Goal: Task Accomplishment & Management: Manage account settings

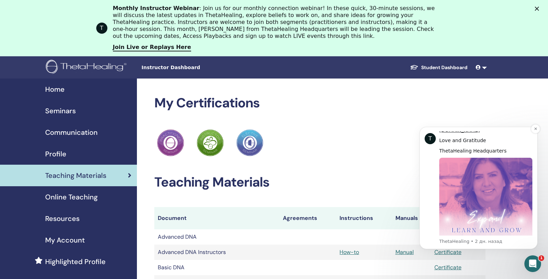
scroll to position [361, 0]
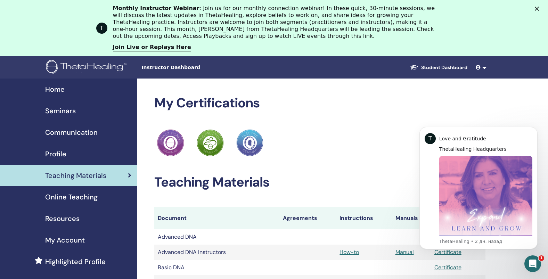
click at [537, 119] on html "T Hi Svetlana, As a ThetaHealing Practitioner and Instructor, continuous growth…" at bounding box center [478, 117] width 139 height 3
click at [537, 130] on icon "Dismiss notification" at bounding box center [536, 129] width 4 height 4
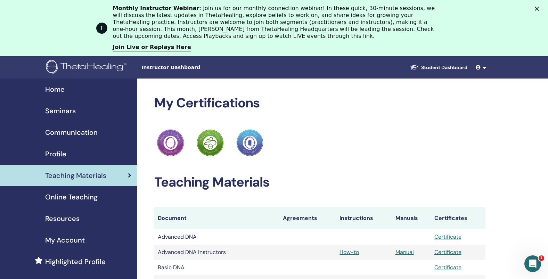
scroll to position [56, 0]
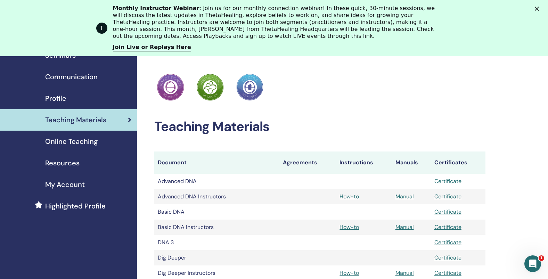
click at [448, 182] on link "Certificate" at bounding box center [447, 181] width 27 height 7
click at [440, 197] on link "Certificate" at bounding box center [447, 196] width 27 height 7
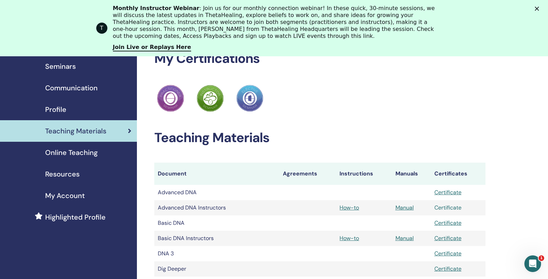
scroll to position [0, 0]
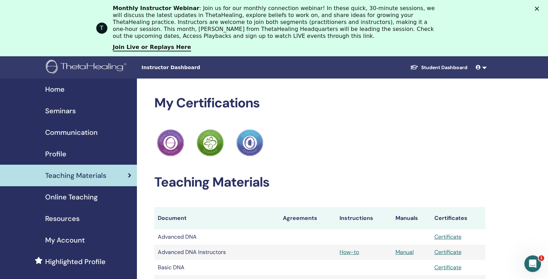
click at [123, 175] on div "Teaching Materials" at bounding box center [69, 175] width 126 height 10
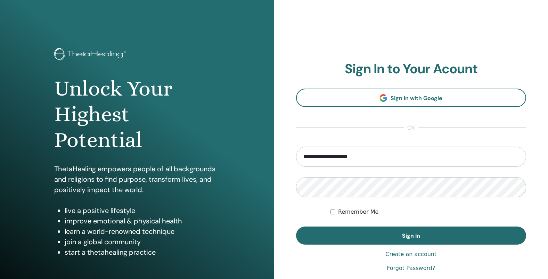
type input "**********"
click at [335, 210] on div "Remember Me" at bounding box center [429, 212] width 196 height 8
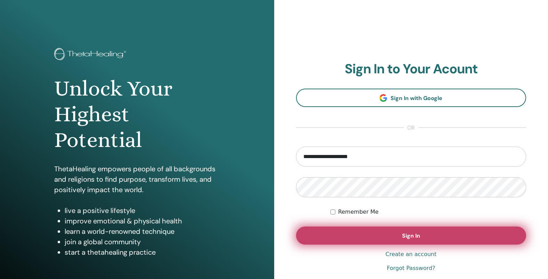
click at [390, 237] on button "Sign In" at bounding box center [411, 236] width 230 height 18
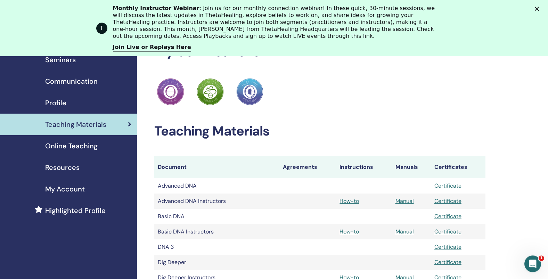
scroll to position [17, 0]
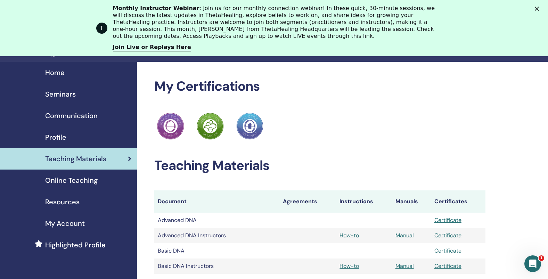
click at [58, 139] on span "Profile" at bounding box center [55, 137] width 21 height 10
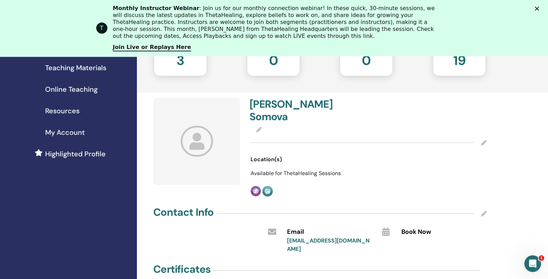
scroll to position [50, 0]
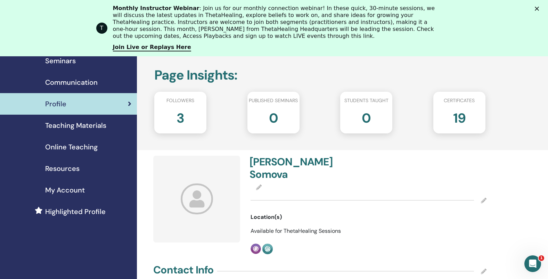
click at [182, 120] on h2 "3" at bounding box center [181, 116] width 8 height 19
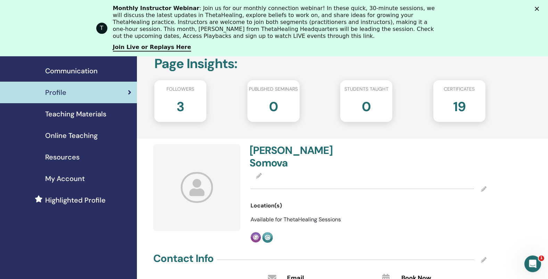
scroll to position [78, 0]
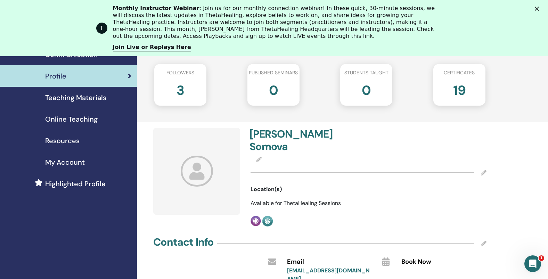
click at [194, 176] on icon at bounding box center [197, 171] width 32 height 31
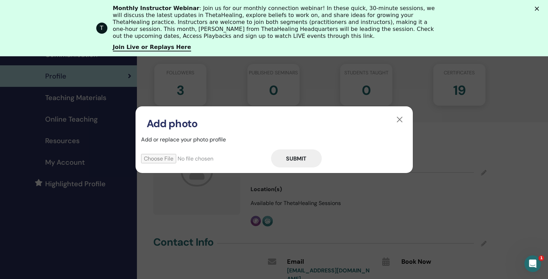
click at [156, 160] on input "file" at bounding box center [206, 158] width 130 height 9
type input "**********"
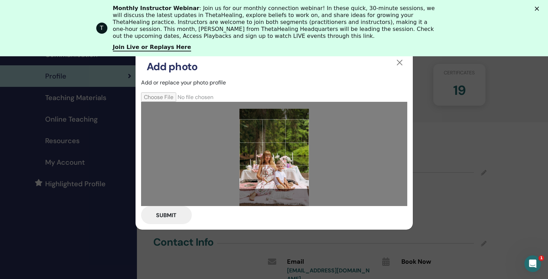
drag, startPoint x: 241, startPoint y: 188, endPoint x: 263, endPoint y: 141, distance: 52.6
click at [254, 194] on div at bounding box center [274, 154] width 266 height 104
click at [249, 128] on div at bounding box center [274, 154] width 70 height 70
click at [270, 158] on div at bounding box center [274, 154] width 70 height 70
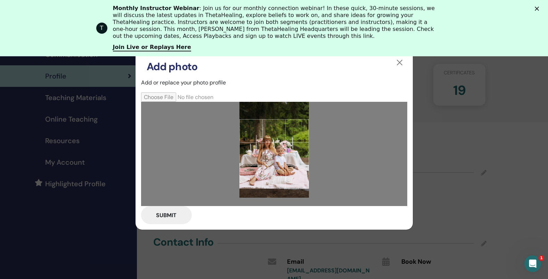
drag, startPoint x: 290, startPoint y: 174, endPoint x: 293, endPoint y: 160, distance: 14.7
click at [293, 160] on div at bounding box center [274, 154] width 70 height 70
click at [399, 62] on button "button" at bounding box center [399, 62] width 11 height 11
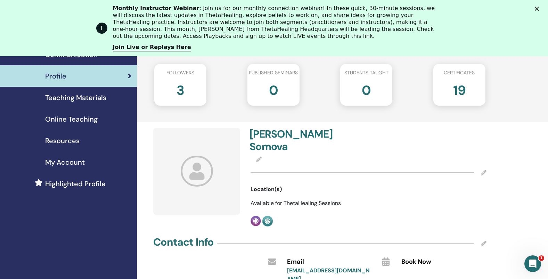
click at [197, 174] on icon at bounding box center [197, 171] width 32 height 31
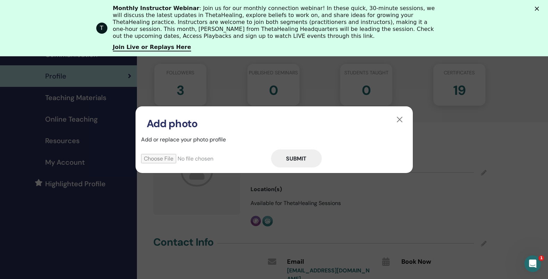
click at [154, 162] on input "file" at bounding box center [206, 158] width 130 height 9
type input "**********"
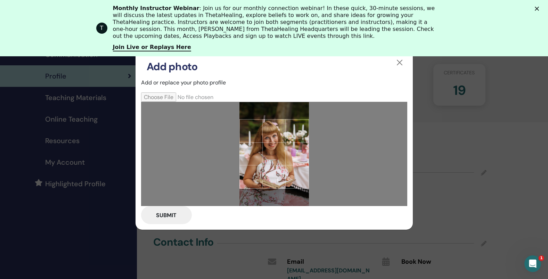
click at [293, 176] on div at bounding box center [274, 154] width 70 height 70
click at [171, 214] on button "Submit" at bounding box center [166, 215] width 51 height 18
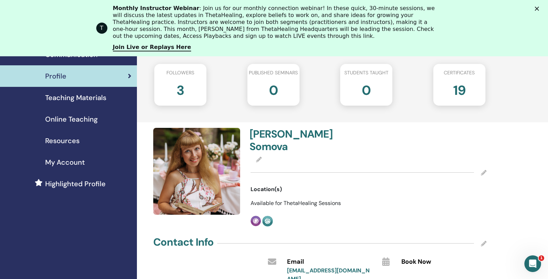
click at [482, 170] on icon at bounding box center [484, 173] width 6 height 6
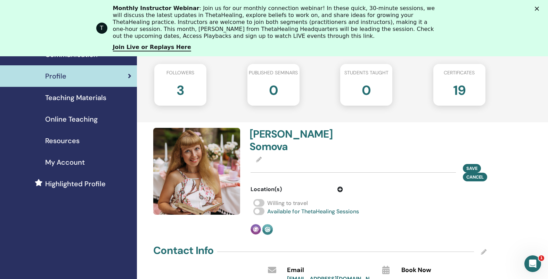
click at [344, 185] on div "Location(s)" at bounding box center [296, 189] width 103 height 8
click at [340, 187] on icon at bounding box center [340, 190] width 6 height 6
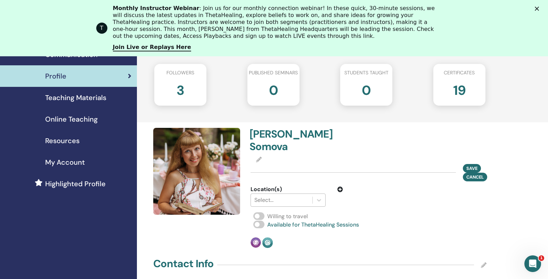
click at [269, 195] on div at bounding box center [281, 200] width 55 height 10
type input "*"
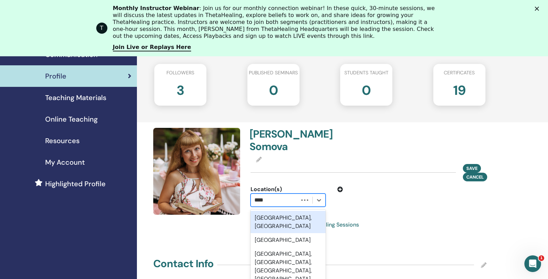
type input "*****"
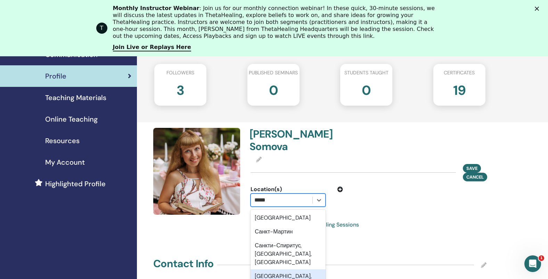
click at [293, 269] on div "Санкт-Петербург, Ленинград" at bounding box center [288, 280] width 75 height 22
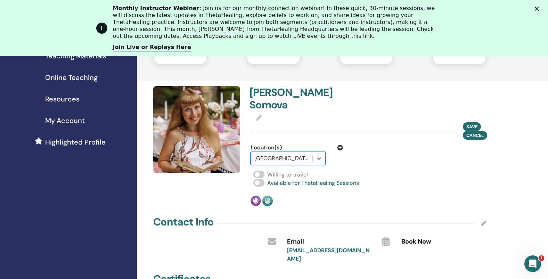
scroll to position [122, 0]
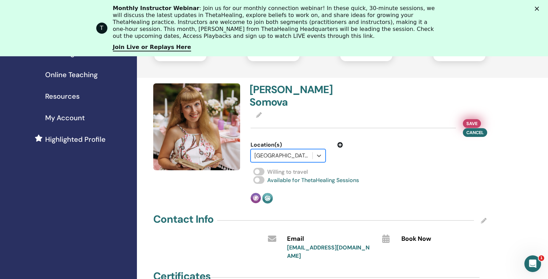
click at [468, 120] on span "Save" at bounding box center [471, 123] width 11 height 7
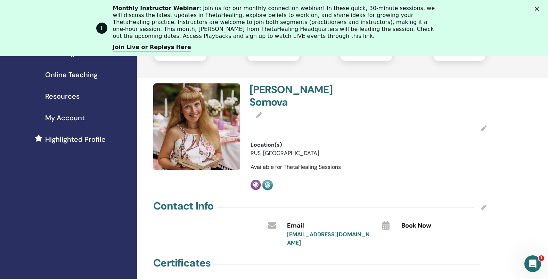
click at [485, 125] on icon at bounding box center [484, 128] width 6 height 6
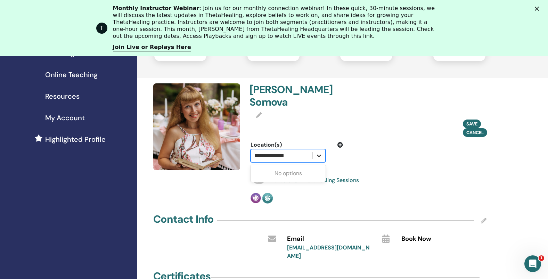
click at [320, 155] on icon at bounding box center [319, 156] width 4 height 2
drag, startPoint x: 249, startPoint y: 139, endPoint x: 218, endPoint y: 141, distance: 30.7
click at [218, 141] on div "Svetlana Somova Save Cancel Location(s) Select is focused ,type to refine list,…" at bounding box center [320, 143] width 342 height 120
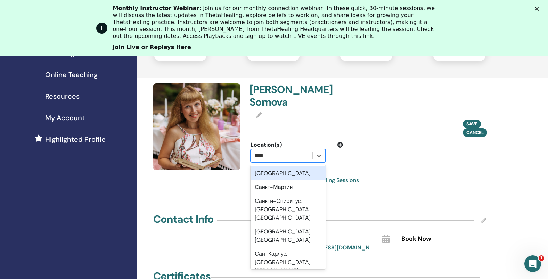
type input "*****"
click at [300, 166] on div "Санкт-Петербург" at bounding box center [288, 173] width 75 height 14
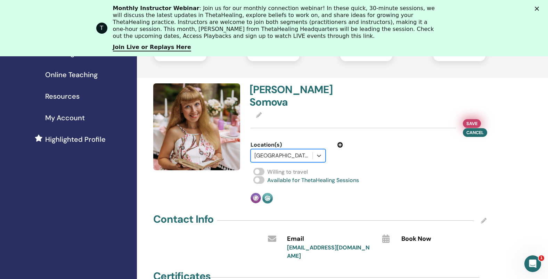
click at [470, 120] on span "Save" at bounding box center [471, 123] width 11 height 7
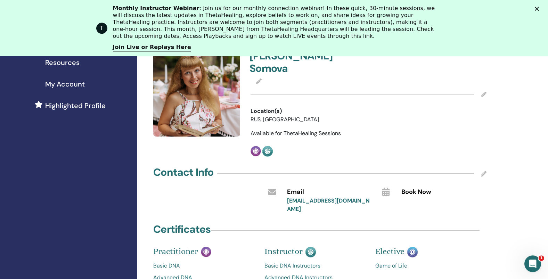
scroll to position [136, 0]
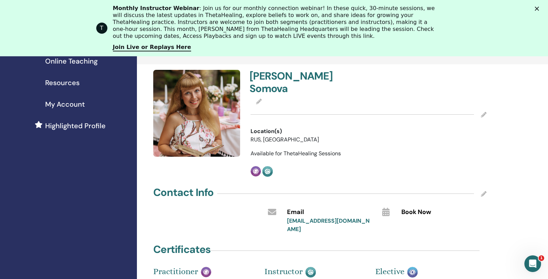
click at [484, 191] on icon at bounding box center [484, 194] width 6 height 6
click at [414, 222] on input "text" at bounding box center [435, 227] width 69 height 10
click at [386, 208] on icon at bounding box center [385, 212] width 7 height 8
click at [420, 222] on input "text" at bounding box center [435, 227] width 69 height 10
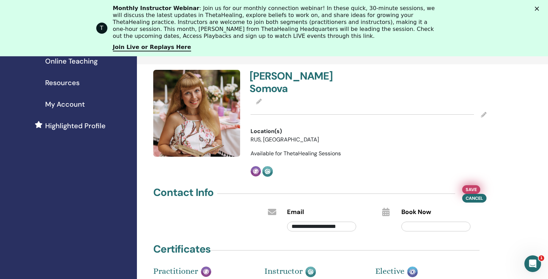
click at [470, 186] on span "Save" at bounding box center [471, 189] width 11 height 7
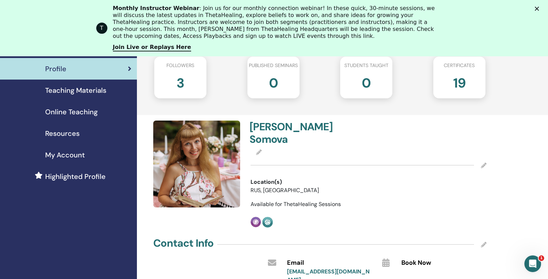
scroll to position [36, 0]
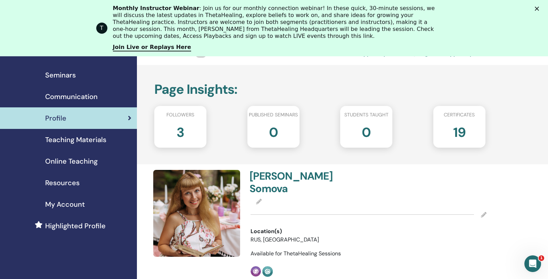
click at [79, 203] on span "My Account" at bounding box center [65, 204] width 40 height 10
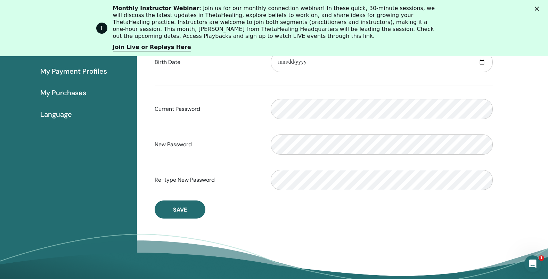
scroll to position [28, 0]
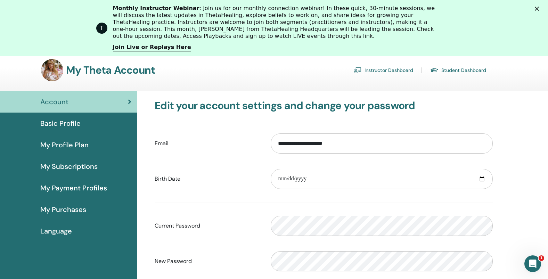
click at [75, 189] on span "My Payment Profiles" at bounding box center [73, 188] width 67 height 10
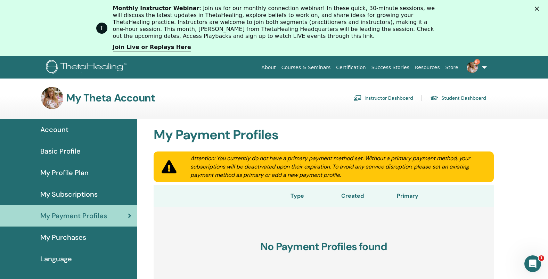
click at [78, 192] on span "My Subscriptions" at bounding box center [68, 194] width 57 height 10
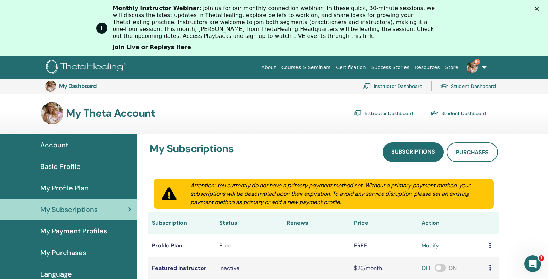
scroll to position [127, 0]
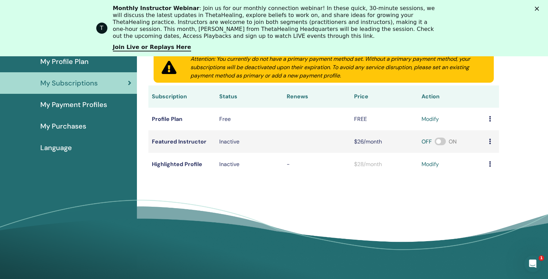
click at [490, 121] on icon at bounding box center [490, 119] width 2 height 6
click at [80, 188] on div "Account Basic Profile My Profile Plan My Subscriptions My Payment Profiles My P…" at bounding box center [68, 139] width 137 height 262
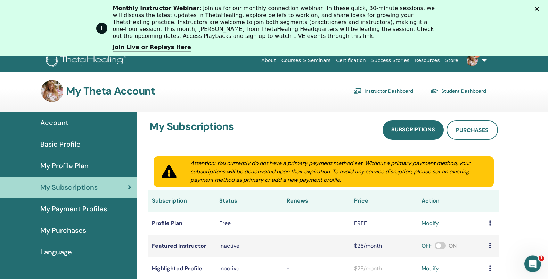
scroll to position [6, 0]
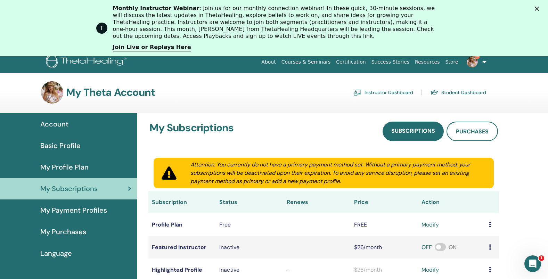
click at [72, 170] on span "My Profile Plan" at bounding box center [64, 167] width 48 height 10
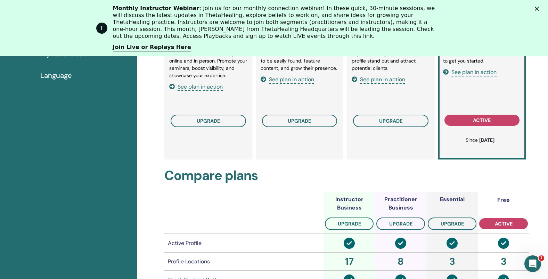
scroll to position [88, 0]
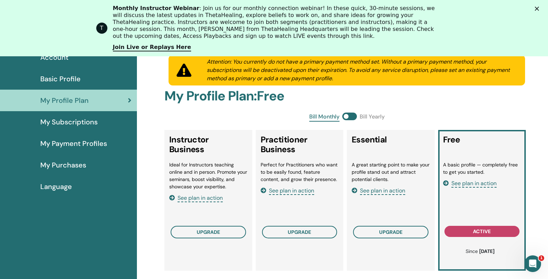
click at [474, 184] on span "See plan in action" at bounding box center [473, 184] width 45 height 8
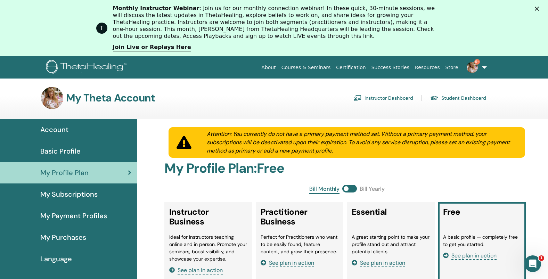
click at [72, 149] on span "Basic Profile" at bounding box center [60, 151] width 40 height 10
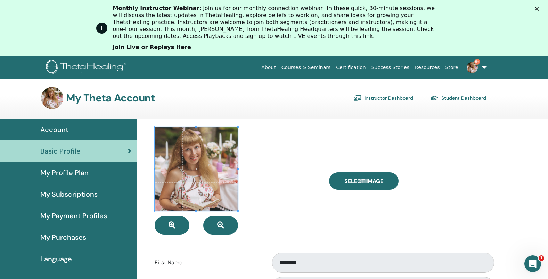
click at [66, 127] on span "Account" at bounding box center [54, 129] width 28 height 10
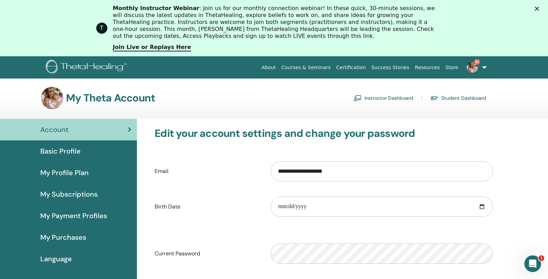
click at [481, 67] on span "9+" at bounding box center [472, 67] width 17 height 6
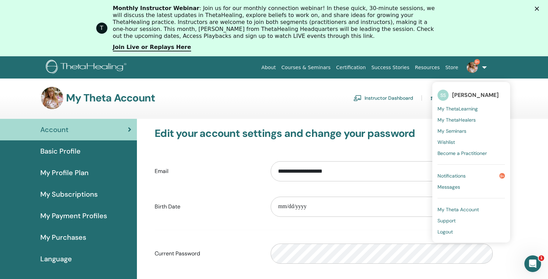
click at [464, 174] on span "Notifications" at bounding box center [452, 176] width 28 height 6
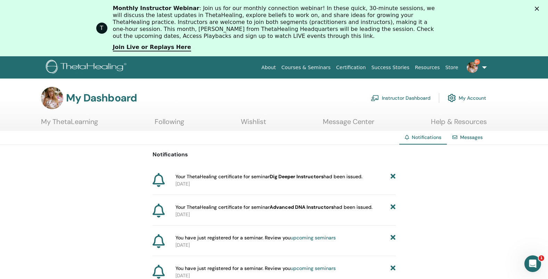
click at [484, 66] on link "9+" at bounding box center [475, 67] width 28 height 22
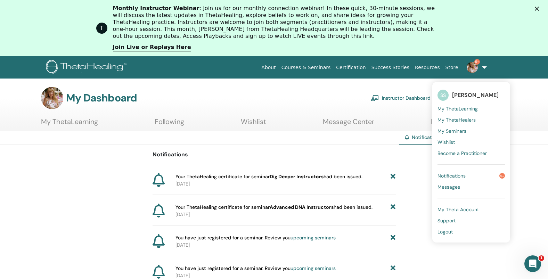
click at [459, 129] on span "My Seminars" at bounding box center [452, 131] width 29 height 6
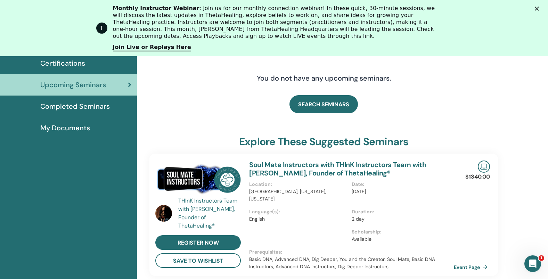
scroll to position [57, 0]
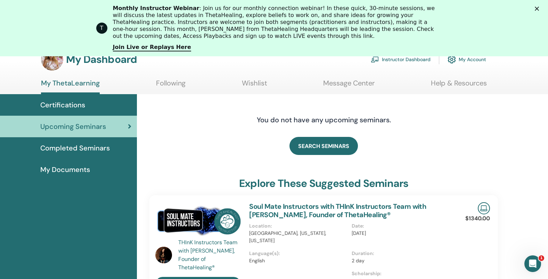
click at [80, 149] on span "Completed Seminars" at bounding box center [75, 148] width 70 height 10
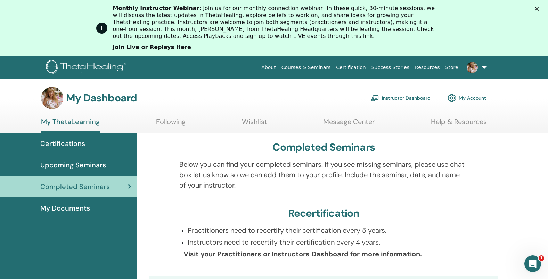
click at [74, 148] on span "Certifications" at bounding box center [62, 143] width 45 height 10
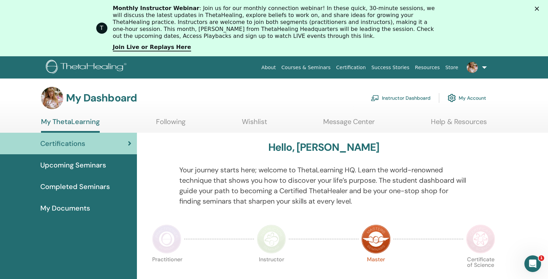
click at [278, 68] on link "About" at bounding box center [269, 67] width 20 height 13
click at [416, 98] on link "Instructor Dashboard" at bounding box center [401, 97] width 60 height 15
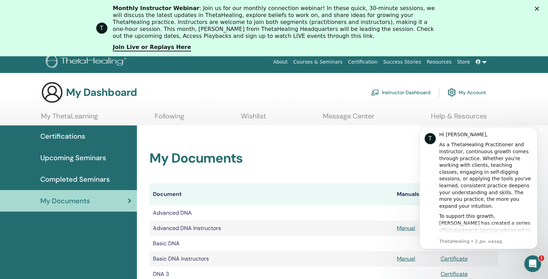
click at [391, 92] on link "Instructor Dashboard" at bounding box center [401, 92] width 60 height 15
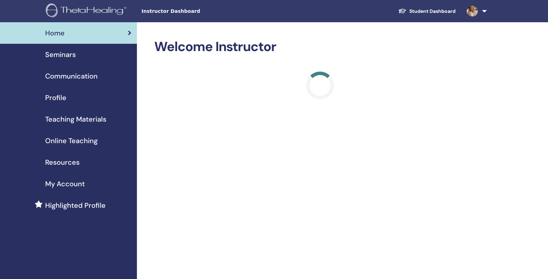
click at [67, 95] on div "Profile" at bounding box center [69, 97] width 126 height 10
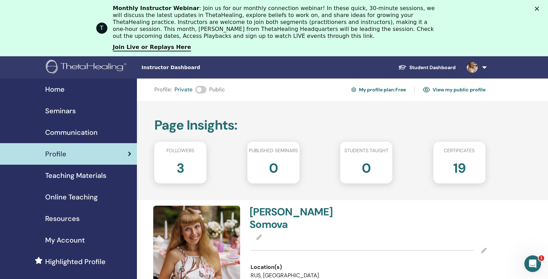
click at [203, 90] on span at bounding box center [200, 90] width 11 height 8
click at [455, 88] on link "View my public profile" at bounding box center [454, 89] width 63 height 11
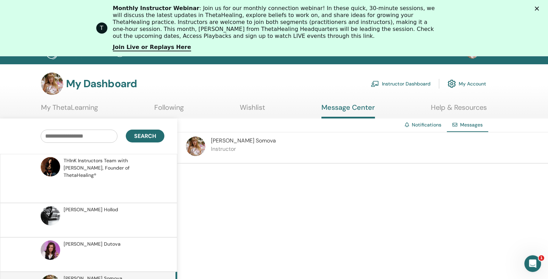
scroll to position [33, 0]
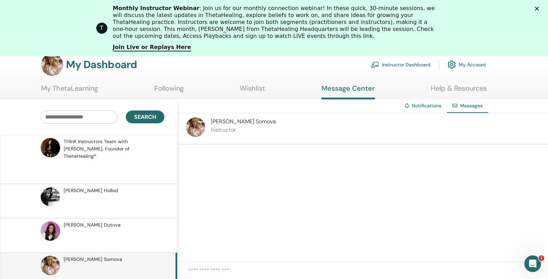
click at [112, 229] on p at bounding box center [114, 239] width 101 height 21
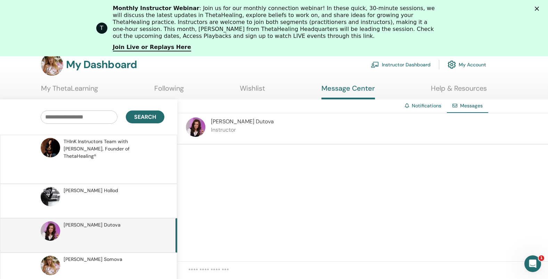
click at [104, 263] on p at bounding box center [114, 273] width 101 height 21
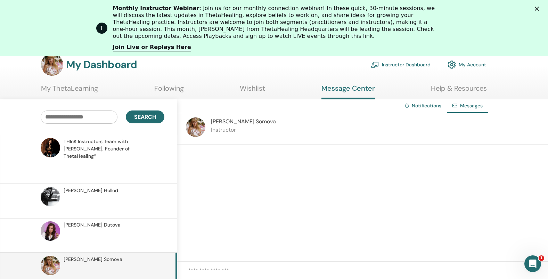
click at [108, 196] on p at bounding box center [114, 204] width 101 height 21
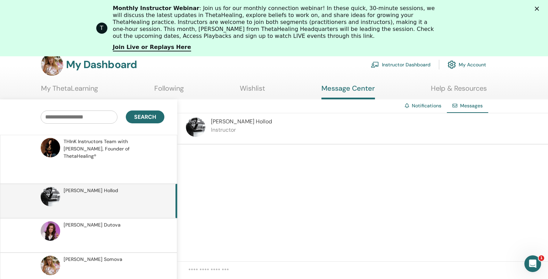
click at [115, 170] on p at bounding box center [114, 170] width 101 height 21
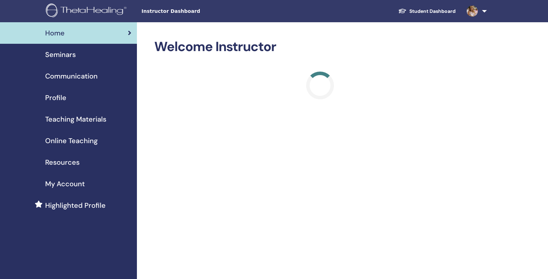
click at [64, 97] on span "Profile" at bounding box center [55, 97] width 21 height 10
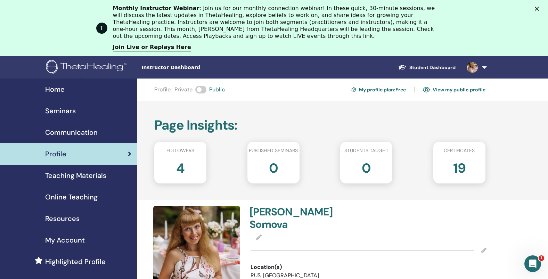
click at [456, 90] on link "View my public profile" at bounding box center [454, 89] width 63 height 11
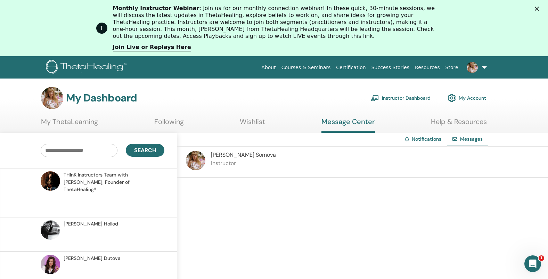
click at [234, 154] on span "Svetlana Somova" at bounding box center [243, 154] width 65 height 7
click at [213, 164] on p "Instructor" at bounding box center [243, 163] width 65 height 8
click at [316, 166] on div "Svetlana Somova Instructor" at bounding box center [362, 162] width 371 height 31
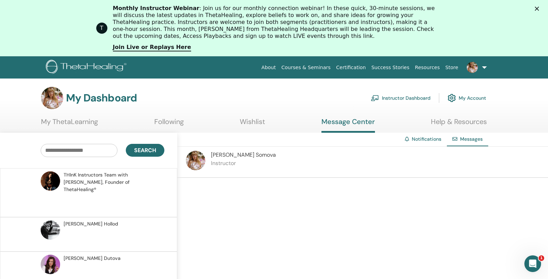
click at [204, 164] on img at bounding box center [195, 160] width 19 height 19
click at [196, 164] on img at bounding box center [195, 160] width 19 height 19
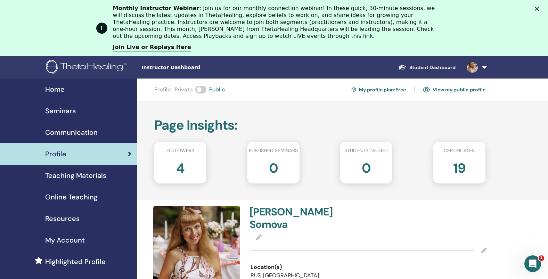
click at [61, 93] on span "Home" at bounding box center [54, 89] width 19 height 10
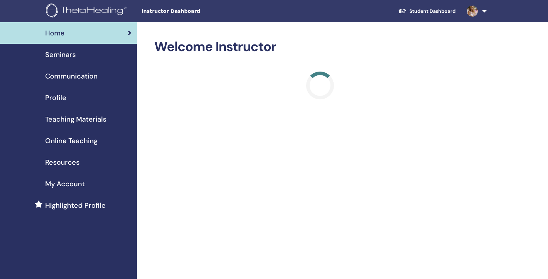
click at [73, 59] on span "Seminars" at bounding box center [60, 54] width 31 height 10
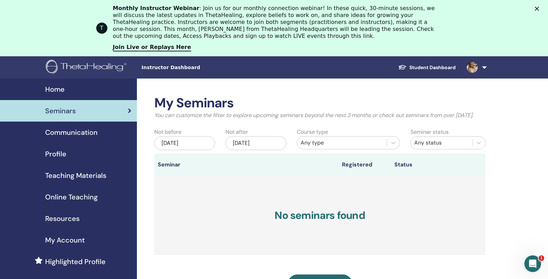
click at [541, 13] on div "T Monthly Instructor Webinar : Join us for our monthly connection webinar! In t…" at bounding box center [274, 28] width 548 height 51
click at [539, 9] on icon "Закрыть" at bounding box center [537, 9] width 4 height 4
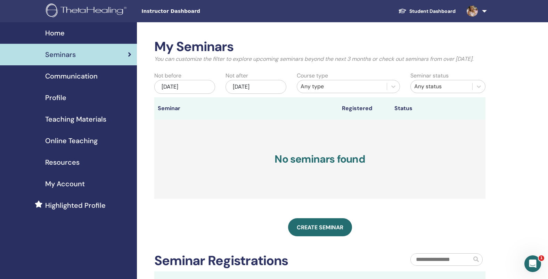
click at [482, 11] on link at bounding box center [475, 11] width 28 height 22
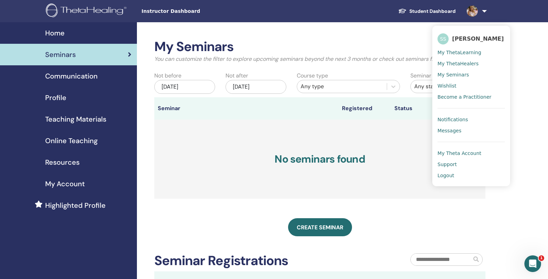
click at [534, 104] on div "My Seminars You can customize the filter to explore upcoming seminars beyond th…" at bounding box center [342, 206] width 411 height 369
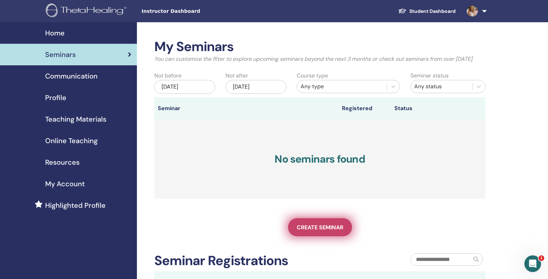
click at [322, 231] on span "Create seminar" at bounding box center [320, 227] width 47 height 7
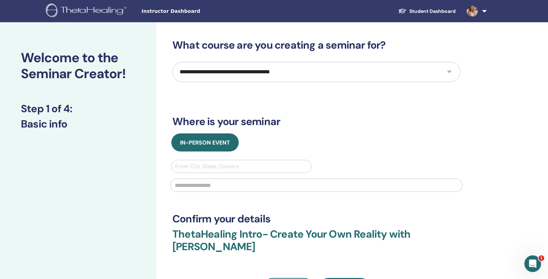
select select "*"
click option "*********" at bounding box center [0, 0] width 0 height 0
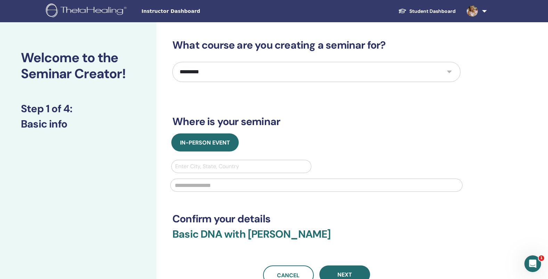
click at [215, 166] on div at bounding box center [241, 167] width 132 height 10
type input "*****"
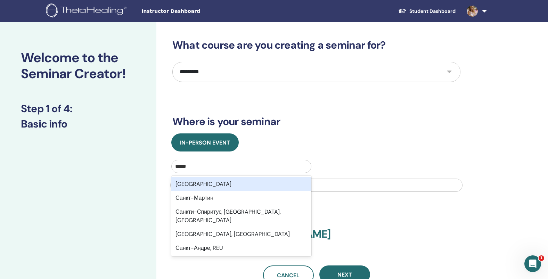
click at [211, 190] on div "Санкт-Петербург" at bounding box center [241, 184] width 140 height 14
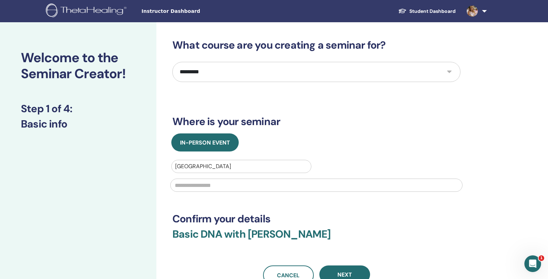
click at [224, 183] on input "text" at bounding box center [316, 185] width 292 height 13
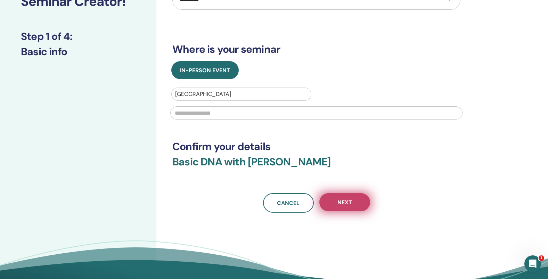
click at [344, 206] on button "Next" at bounding box center [344, 202] width 51 height 18
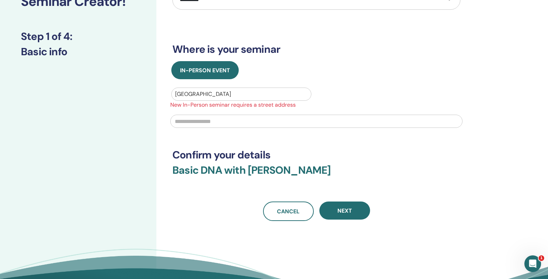
click at [226, 122] on input "text" at bounding box center [316, 121] width 292 height 13
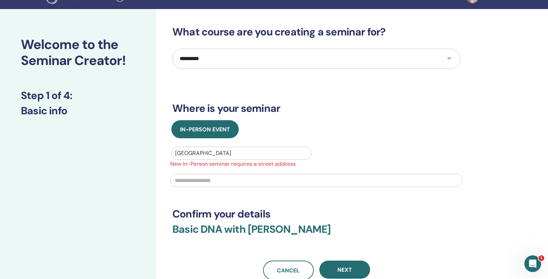
scroll to position [0, 0]
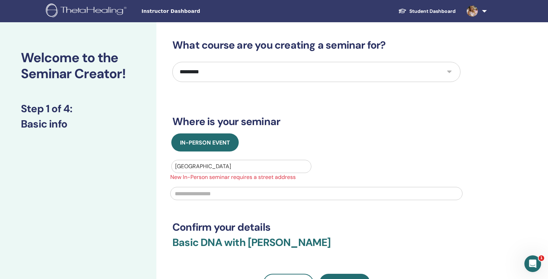
click at [218, 194] on input "text" at bounding box center [316, 193] width 292 height 13
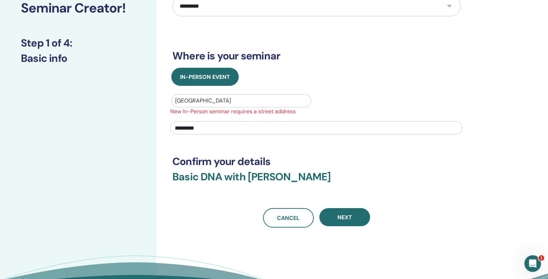
scroll to position [67, 0]
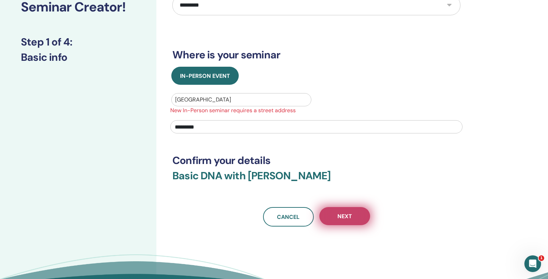
type input "*********"
click at [338, 222] on button "Next" at bounding box center [344, 216] width 51 height 18
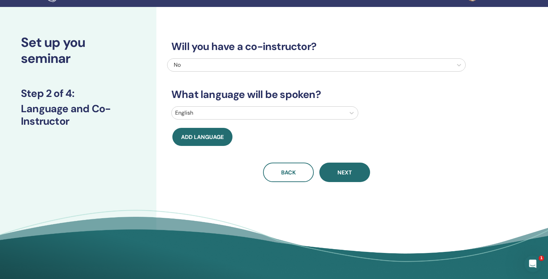
scroll to position [0, 0]
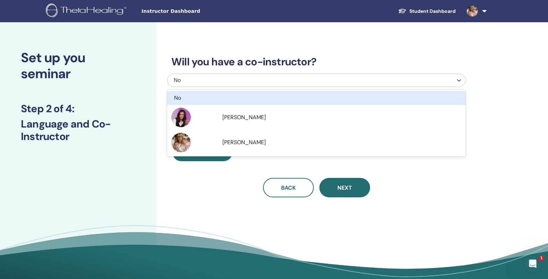
click at [245, 83] on div "No" at bounding box center [288, 80] width 229 height 8
click at [228, 79] on div "No" at bounding box center [288, 80] width 229 height 8
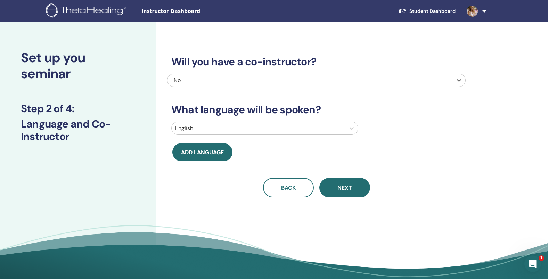
click at [239, 128] on div at bounding box center [258, 128] width 167 height 10
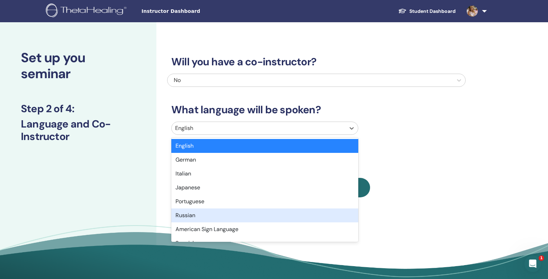
click at [199, 216] on div "Russian" at bounding box center [264, 216] width 187 height 14
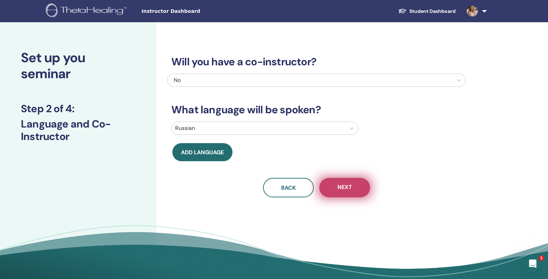
click at [343, 189] on span "Next" at bounding box center [344, 188] width 15 height 9
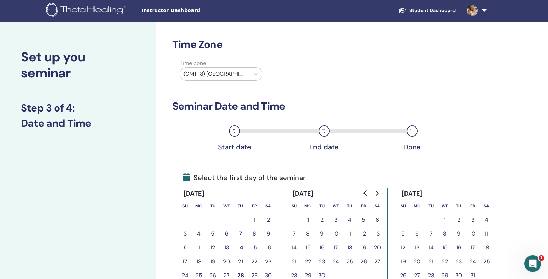
scroll to position [33, 0]
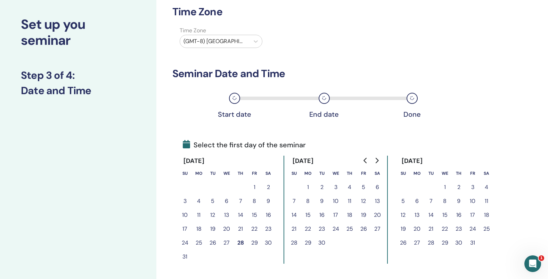
click at [323, 203] on button "9" at bounding box center [322, 201] width 14 height 14
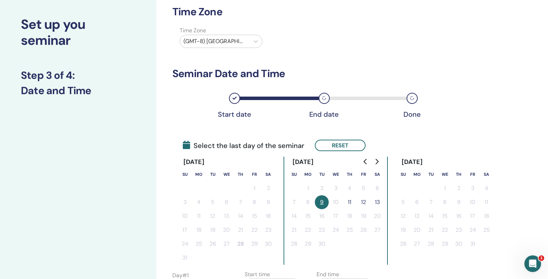
click at [350, 202] on button "11" at bounding box center [350, 202] width 14 height 14
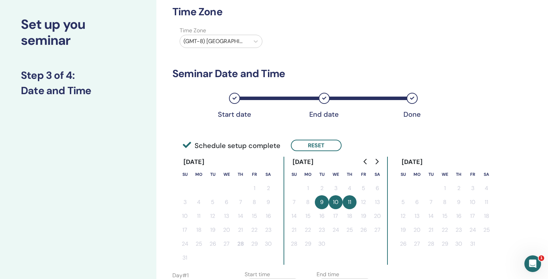
scroll to position [139, 0]
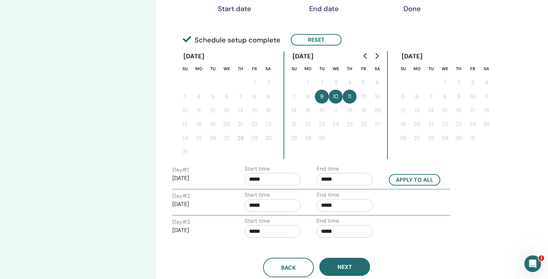
click at [270, 180] on input "*****" at bounding box center [273, 179] width 56 height 13
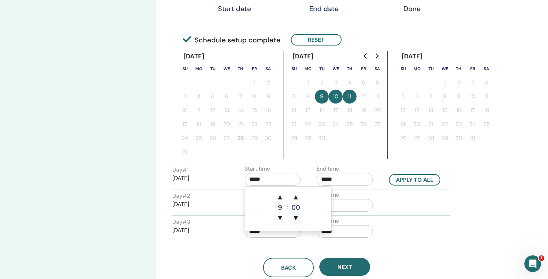
click at [296, 217] on span "▼" at bounding box center [296, 218] width 14 height 14
click at [298, 199] on span "▲" at bounding box center [296, 197] width 14 height 14
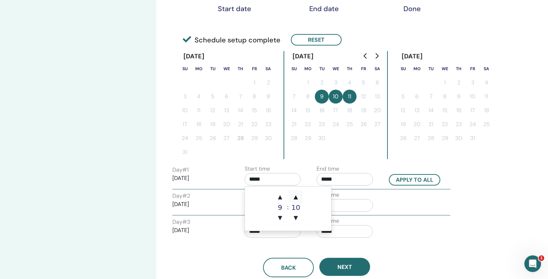
click at [298, 199] on span "▲" at bounding box center [296, 197] width 14 height 14
click at [296, 219] on span "▼" at bounding box center [296, 218] width 14 height 14
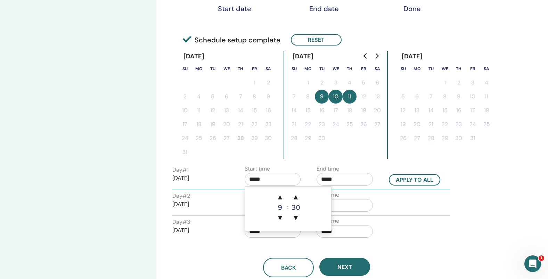
type input "*****"
click at [340, 179] on input "*****" at bounding box center [345, 179] width 56 height 13
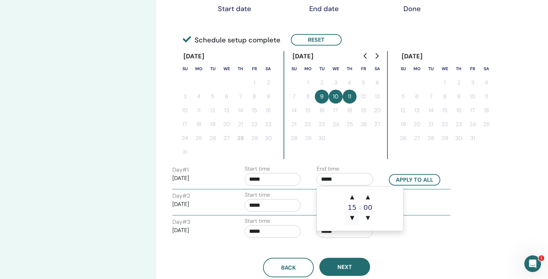
click at [353, 215] on span "▼" at bounding box center [352, 218] width 14 height 14
click at [353, 195] on span "▲" at bounding box center [352, 197] width 14 height 14
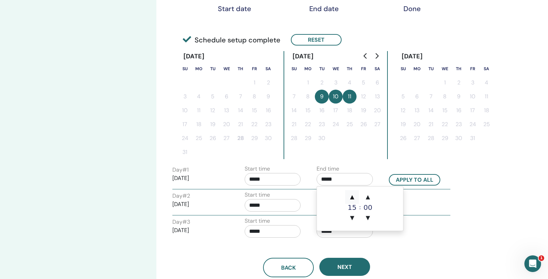
click at [353, 195] on span "▲" at bounding box center [352, 197] width 14 height 14
click at [367, 217] on span "▼" at bounding box center [368, 218] width 14 height 14
click at [368, 199] on span "▲" at bounding box center [368, 197] width 14 height 14
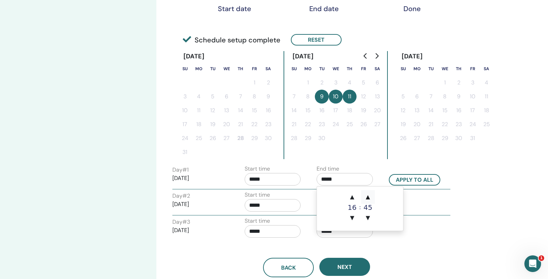
click at [368, 199] on span "▲" at bounding box center [368, 197] width 14 height 14
click at [370, 197] on span "▲" at bounding box center [368, 197] width 14 height 14
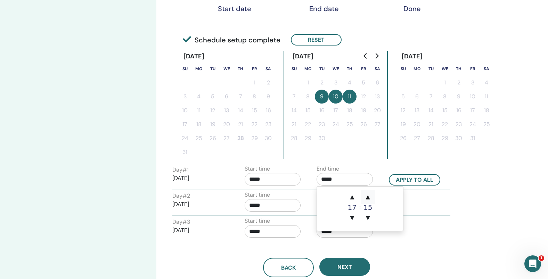
click at [370, 197] on span "▲" at bounding box center [368, 197] width 14 height 14
click at [369, 218] on span "▼" at bounding box center [368, 218] width 14 height 14
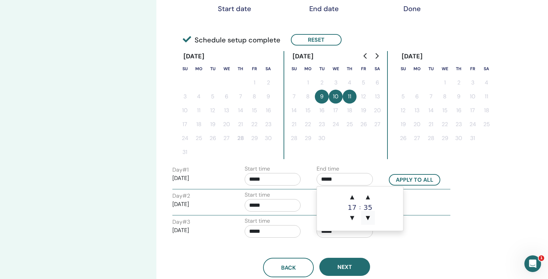
type input "*****"
click at [440, 238] on div "Day # 3 2025/09/11 Start time ***** End time *****" at bounding box center [311, 229] width 288 height 24
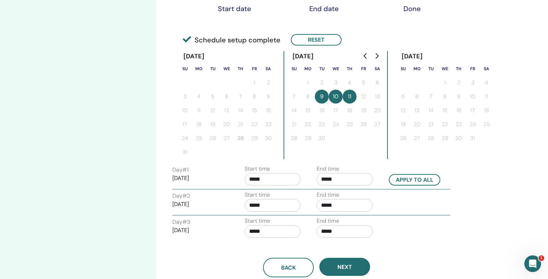
click at [264, 210] on input "*****" at bounding box center [273, 205] width 56 height 13
click at [296, 223] on span "▲" at bounding box center [296, 223] width 14 height 14
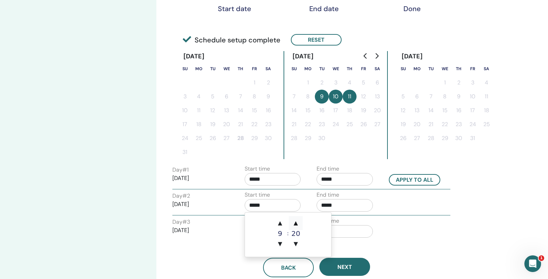
click at [296, 223] on span "▲" at bounding box center [296, 223] width 14 height 14
type input "*****"
click at [348, 205] on input "*****" at bounding box center [345, 205] width 56 height 13
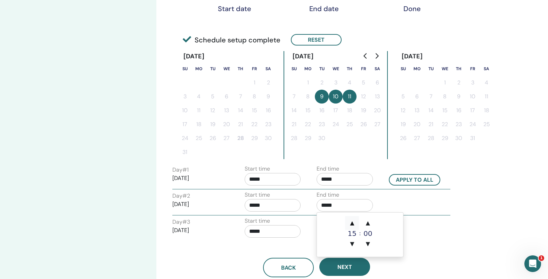
click at [352, 224] on span "▲" at bounding box center [352, 223] width 14 height 14
click at [368, 224] on span "▲" at bounding box center [368, 223] width 14 height 14
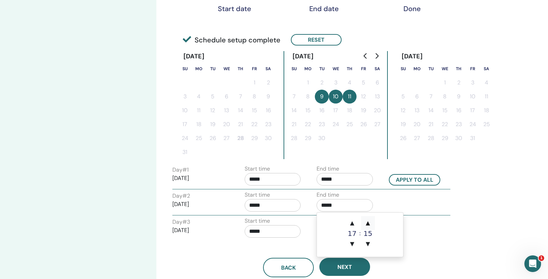
click at [368, 224] on span "▲" at bounding box center [368, 223] width 14 height 14
type input "*****"
click at [439, 222] on div "Day # 3 2025/09/11 Start time ***** End time *****" at bounding box center [311, 229] width 288 height 24
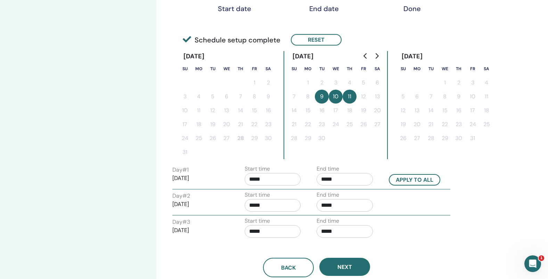
drag, startPoint x: 267, startPoint y: 229, endPoint x: 273, endPoint y: 231, distance: 6.8
click at [267, 229] on input "*****" at bounding box center [273, 231] width 56 height 13
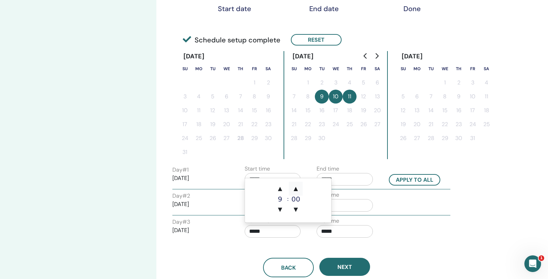
click at [296, 190] on span "▲" at bounding box center [296, 189] width 14 height 14
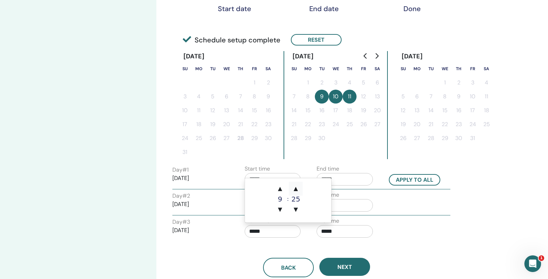
click at [296, 190] on span "▲" at bounding box center [296, 189] width 14 height 14
type input "*****"
click at [342, 233] on input "*****" at bounding box center [345, 231] width 56 height 13
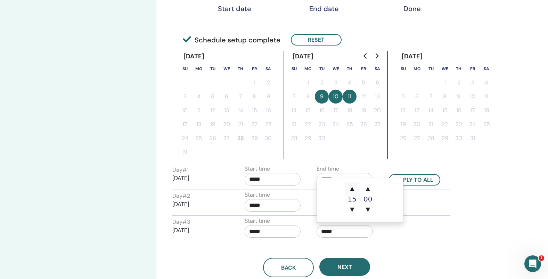
click at [352, 189] on span "▲" at bounding box center [352, 189] width 14 height 14
click at [370, 188] on span "▲" at bounding box center [368, 189] width 14 height 14
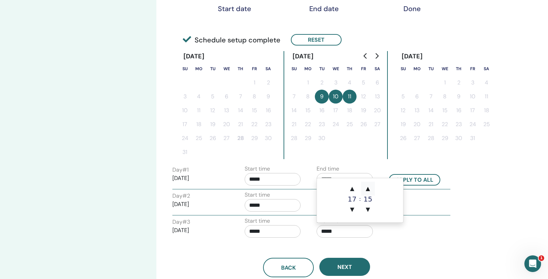
click at [370, 188] on span "▲" at bounding box center [368, 189] width 14 height 14
type input "*****"
click at [408, 242] on div "Back Next" at bounding box center [316, 259] width 299 height 36
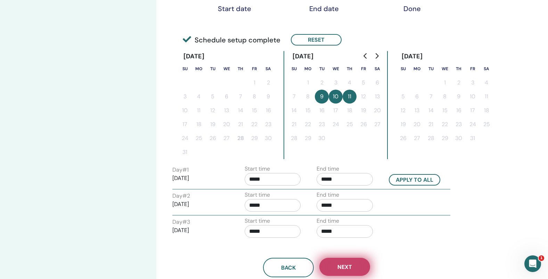
click at [343, 269] on span "Next" at bounding box center [344, 266] width 15 height 7
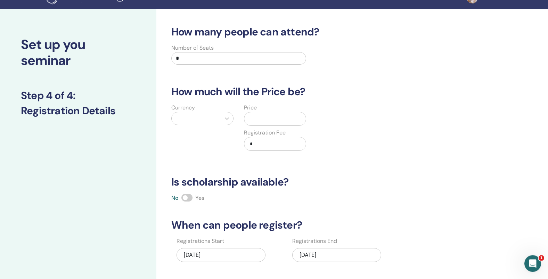
scroll to position [0, 0]
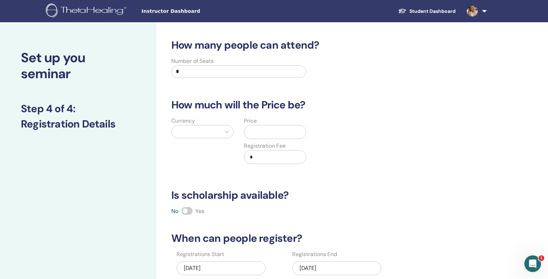
drag, startPoint x: 194, startPoint y: 70, endPoint x: 156, endPoint y: 71, distance: 37.9
click at [171, 71] on input "*" at bounding box center [238, 71] width 135 height 13
type input "**"
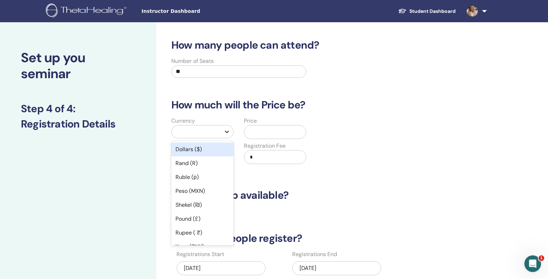
click at [223, 133] on icon at bounding box center [226, 131] width 7 height 7
click at [197, 178] on div "Ruble (р)" at bounding box center [202, 177] width 62 height 14
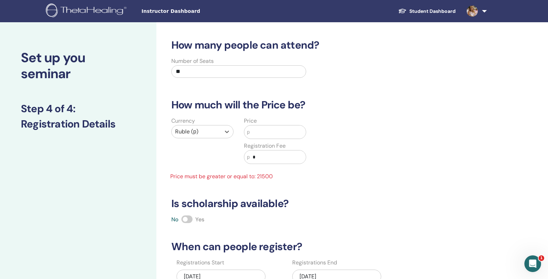
click at [268, 137] on input "text" at bounding box center [278, 131] width 56 height 13
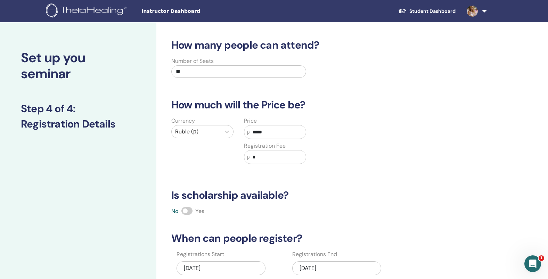
type input "*****"
click at [274, 156] on input "*" at bounding box center [278, 156] width 56 height 13
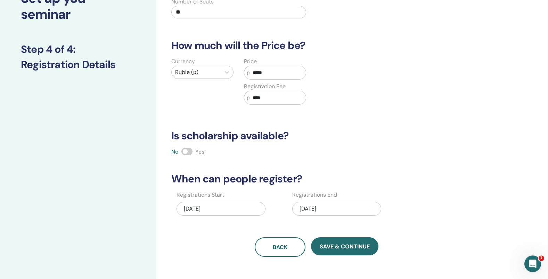
scroll to position [89, 0]
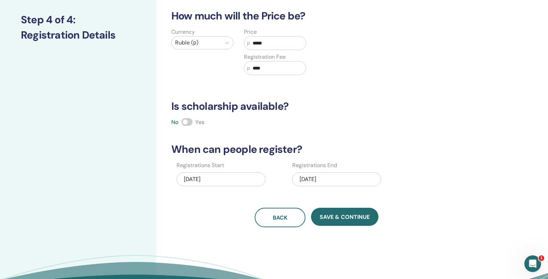
type input "****"
click at [310, 178] on div "09/11/2025" at bounding box center [336, 179] width 89 height 14
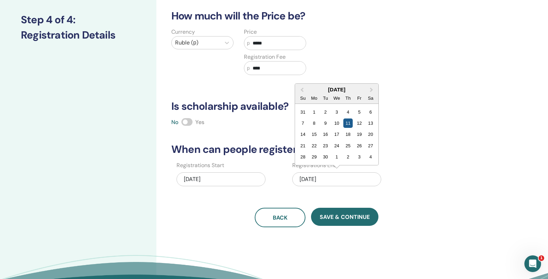
click at [348, 124] on div "11" at bounding box center [347, 123] width 9 height 9
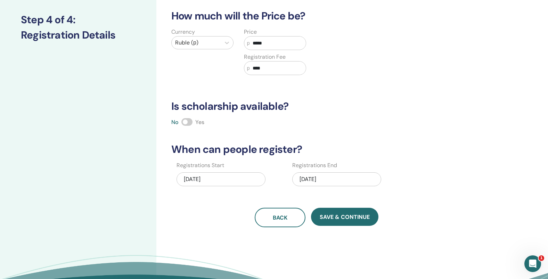
click at [329, 179] on div "09/11/2025" at bounding box center [336, 179] width 89 height 14
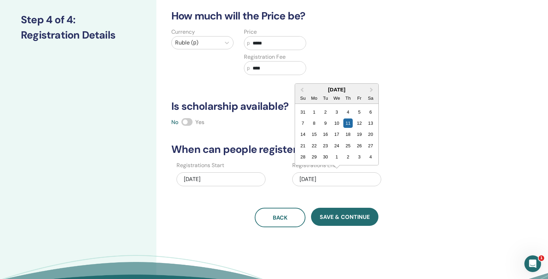
click at [358, 122] on div "12" at bounding box center [359, 123] width 9 height 9
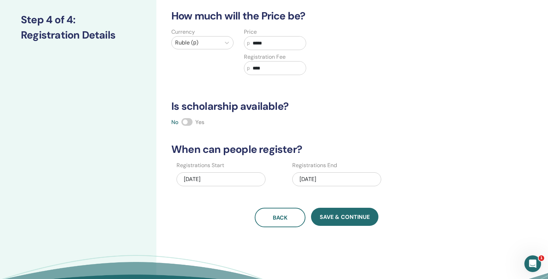
click at [327, 180] on div "09/12/2025" at bounding box center [336, 179] width 89 height 14
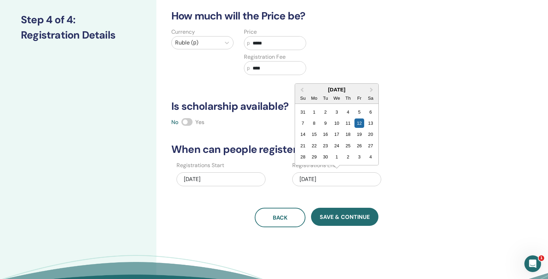
click at [410, 207] on div "How many people can attend? Number of Seats ** How much will the Price be? Curr…" at bounding box center [316, 88] width 299 height 277
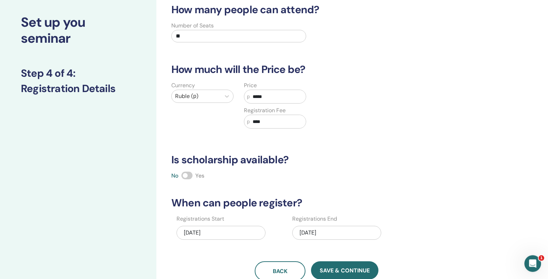
scroll to position [33, 0]
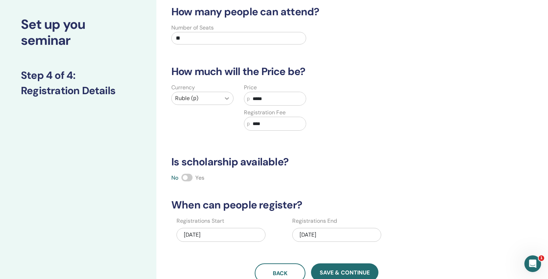
drag, startPoint x: 280, startPoint y: 97, endPoint x: 233, endPoint y: 97, distance: 46.9
click at [250, 97] on input "*****" at bounding box center [278, 98] width 56 height 13
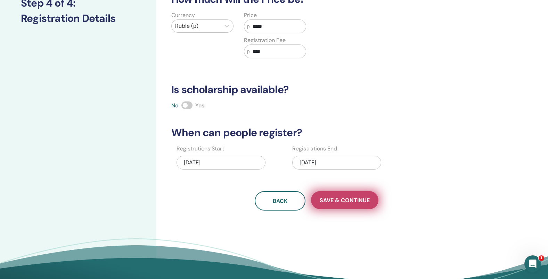
type input "*****"
click at [347, 203] on span "Save & Continue" at bounding box center [345, 200] width 50 height 7
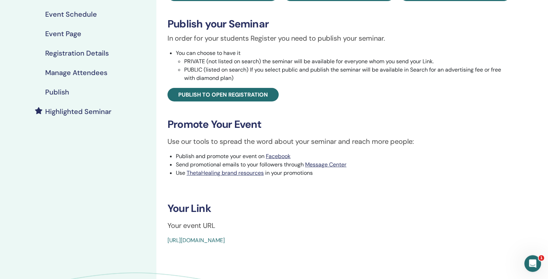
scroll to position [111, 0]
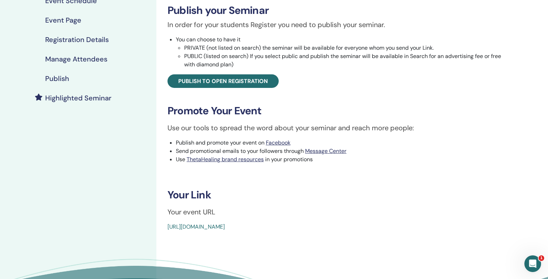
drag, startPoint x: 164, startPoint y: 227, endPoint x: 339, endPoint y: 229, distance: 174.1
click at [339, 229] on div "Basic DNA Event Type In-Person Event Status Not Published Registrations 0/20 Pu…" at bounding box center [339, 79] width 357 height 303
copy link "[URL][DOMAIN_NAME]"
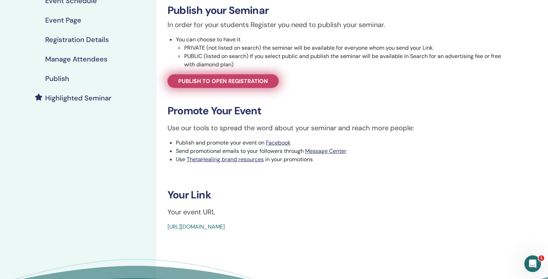
click at [246, 83] on span "Publish to open registration" at bounding box center [223, 81] width 90 height 7
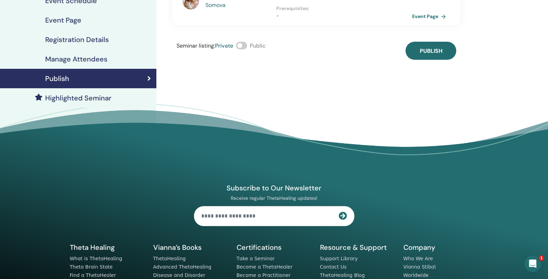
scroll to position [6, 0]
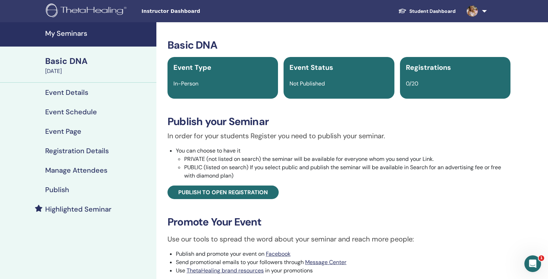
click at [59, 63] on div "Basic DNA" at bounding box center [98, 61] width 107 height 12
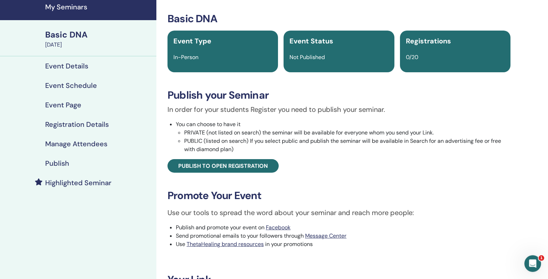
scroll to position [22, 0]
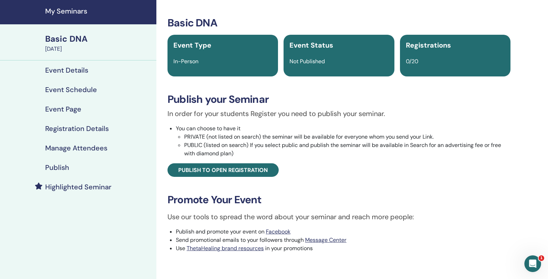
click at [71, 108] on h4 "Event Page" at bounding box center [63, 109] width 36 height 8
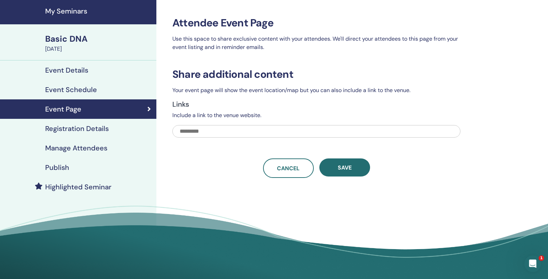
click at [93, 130] on h4 "Registration Details" at bounding box center [77, 128] width 64 height 8
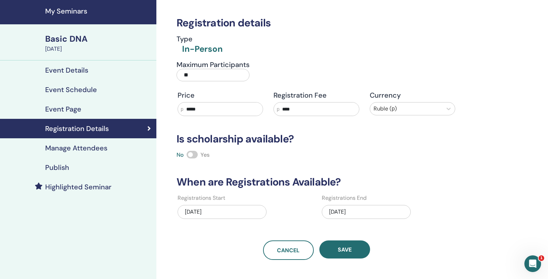
click at [207, 110] on input "*****" at bounding box center [224, 109] width 80 height 13
drag, startPoint x: 206, startPoint y: 109, endPoint x: 170, endPoint y: 107, distance: 35.8
click at [184, 106] on input "*****" at bounding box center [224, 109] width 80 height 13
type input "*****"
click at [310, 108] on input "****" at bounding box center [319, 109] width 80 height 13
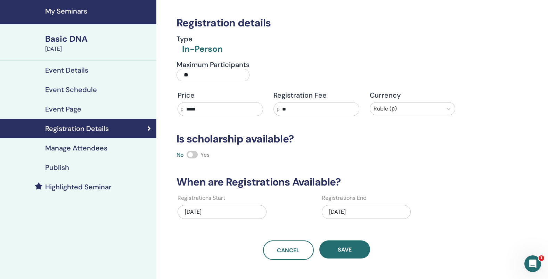
type input "*"
type input "****"
click at [193, 155] on span at bounding box center [192, 155] width 11 height 8
click at [190, 155] on span at bounding box center [192, 155] width 11 height 8
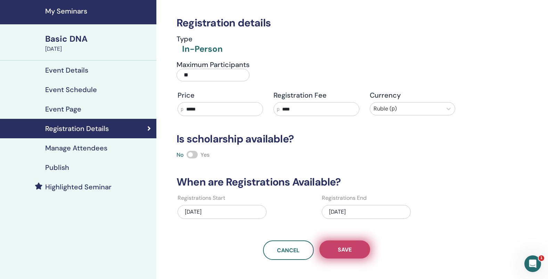
click at [343, 244] on button "Save" at bounding box center [344, 250] width 51 height 18
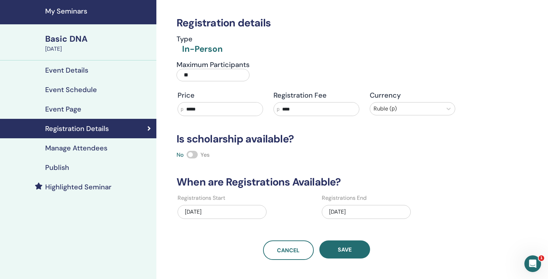
click at [79, 71] on h4 "Event Details" at bounding box center [66, 70] width 43 height 8
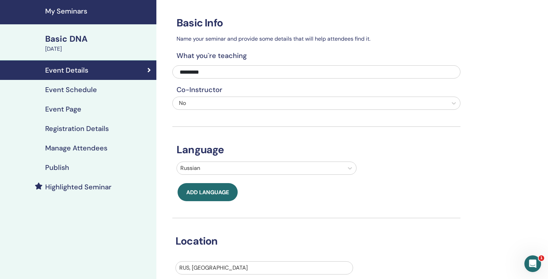
click at [74, 41] on div "Basic DNA" at bounding box center [98, 39] width 107 height 12
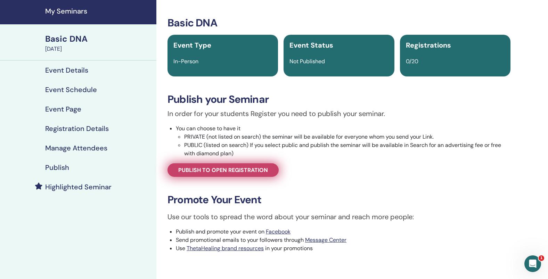
click at [253, 170] on span "Publish to open registration" at bounding box center [223, 169] width 90 height 7
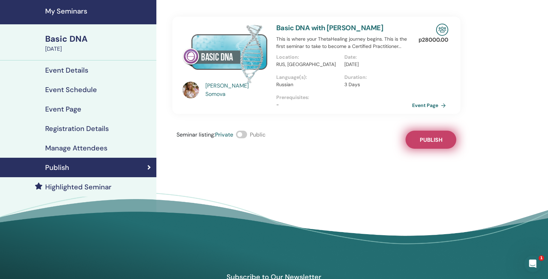
click at [440, 141] on span "Publish" at bounding box center [431, 139] width 23 height 7
click at [66, 12] on h4 "My Seminars" at bounding box center [98, 11] width 107 height 8
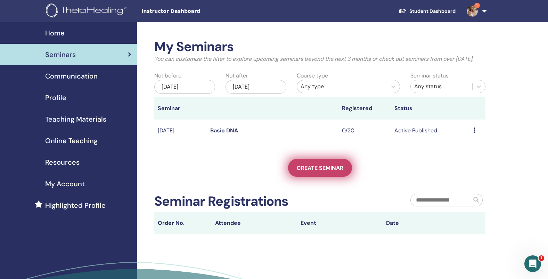
click at [322, 177] on link "Create seminar" at bounding box center [320, 168] width 64 height 18
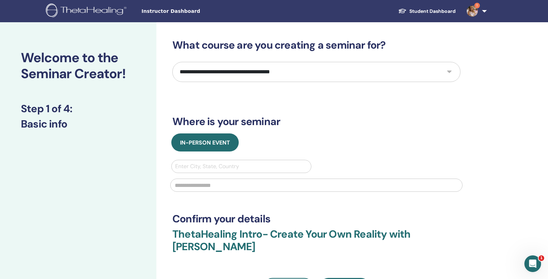
select select "*"
click option "**********" at bounding box center [0, 0] width 0 height 0
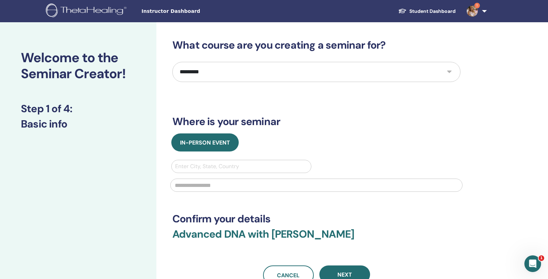
click at [218, 169] on div at bounding box center [241, 167] width 132 height 10
type input "*****"
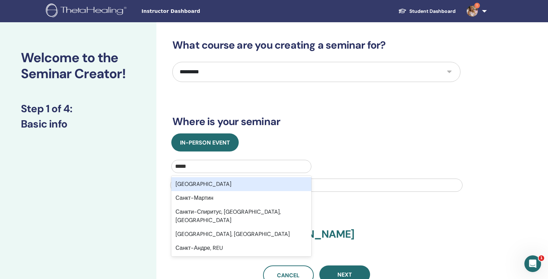
click at [242, 186] on div "[GEOGRAPHIC_DATA]" at bounding box center [241, 184] width 140 height 14
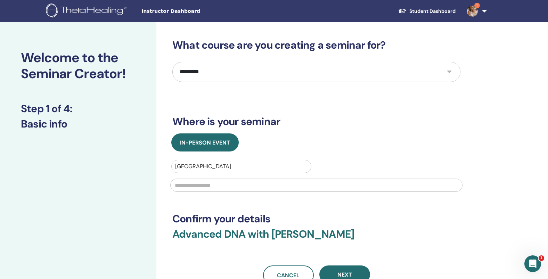
click at [206, 186] on input "text" at bounding box center [316, 185] width 292 height 13
click at [186, 186] on input "**********" at bounding box center [316, 185] width 292 height 13
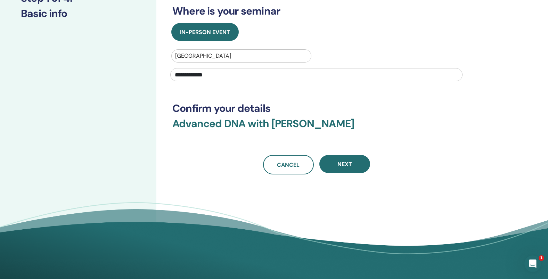
scroll to position [111, 0]
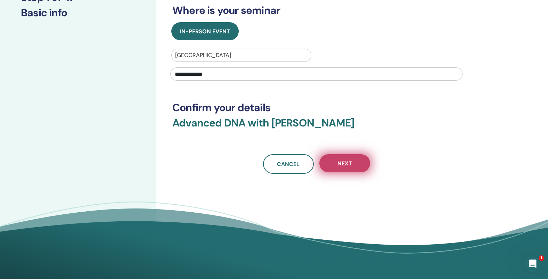
type input "**********"
click at [348, 157] on button "Next" at bounding box center [344, 163] width 51 height 18
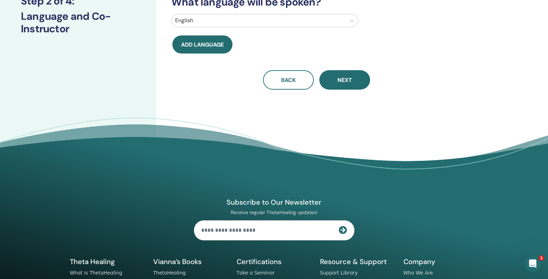
scroll to position [0, 0]
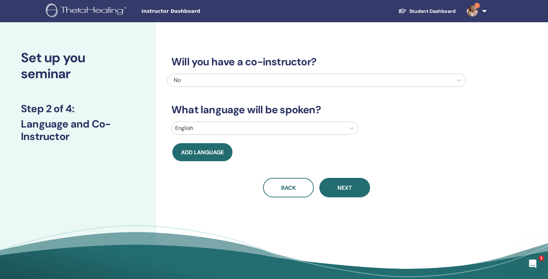
click at [200, 79] on div "No" at bounding box center [288, 80] width 229 height 8
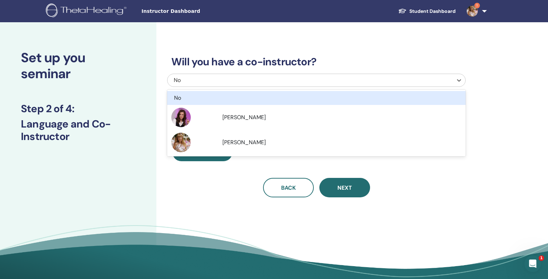
click at [214, 98] on div "No" at bounding box center [293, 98] width 239 height 8
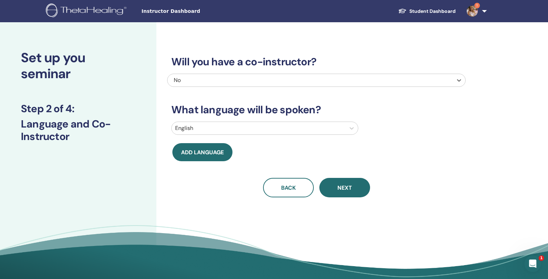
click at [194, 131] on div at bounding box center [258, 128] width 167 height 10
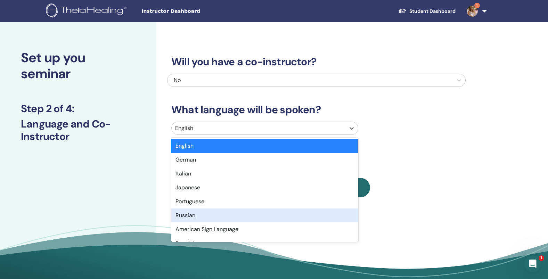
click at [203, 213] on div "Russian" at bounding box center [264, 216] width 187 height 14
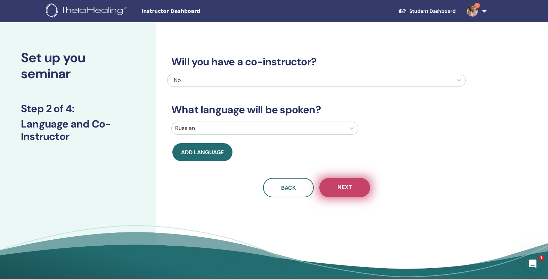
click at [360, 190] on button "Next" at bounding box center [344, 187] width 51 height 19
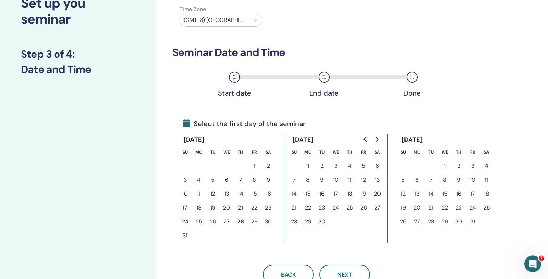
scroll to position [67, 0]
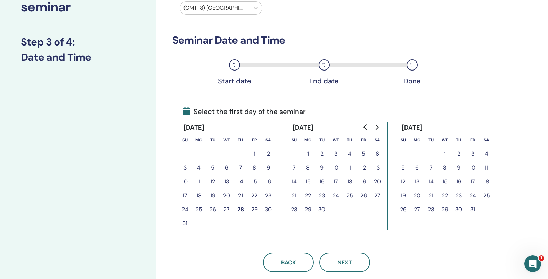
click at [294, 182] on button "14" at bounding box center [294, 182] width 14 height 14
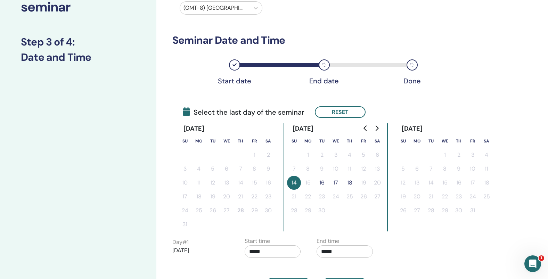
click at [321, 184] on button "16" at bounding box center [322, 183] width 14 height 14
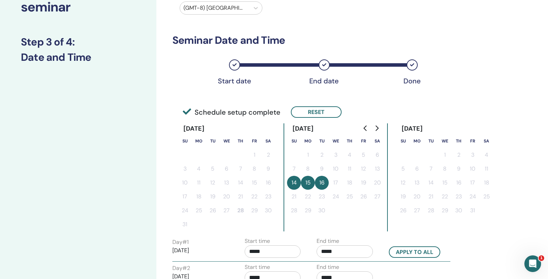
scroll to position [172, 0]
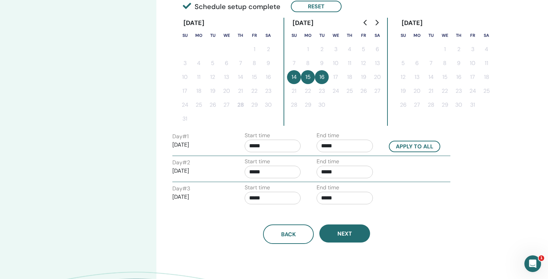
click at [271, 146] on input "*****" at bounding box center [273, 146] width 56 height 13
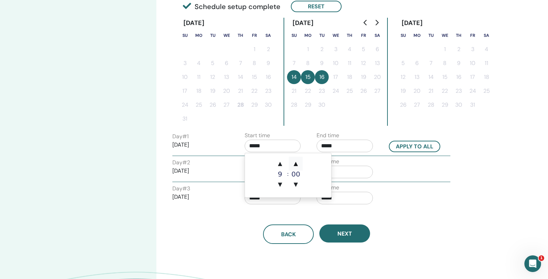
click at [295, 166] on span "▲" at bounding box center [296, 164] width 14 height 14
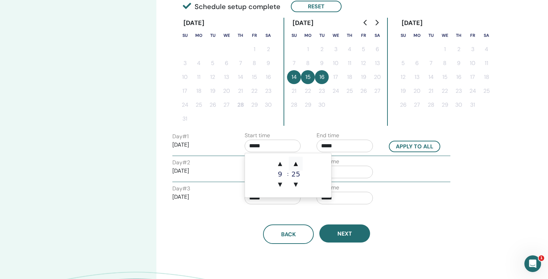
click at [295, 166] on span "▲" at bounding box center [296, 164] width 14 height 14
type input "*****"
click at [347, 145] on input "*****" at bounding box center [345, 146] width 56 height 13
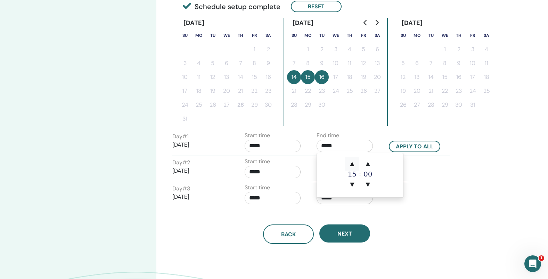
click at [352, 165] on span "▲" at bounding box center [352, 164] width 14 height 14
click at [368, 163] on span "▲" at bounding box center [368, 164] width 14 height 14
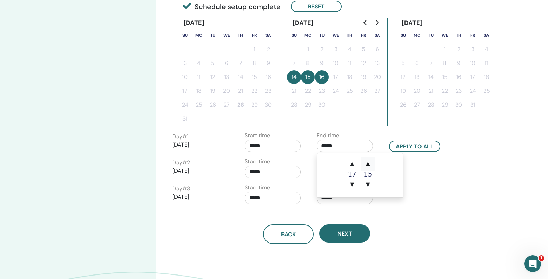
click at [368, 163] on span "▲" at bounding box center [368, 164] width 14 height 14
type input "*****"
drag, startPoint x: 425, startPoint y: 219, endPoint x: 421, endPoint y: 211, distance: 9.2
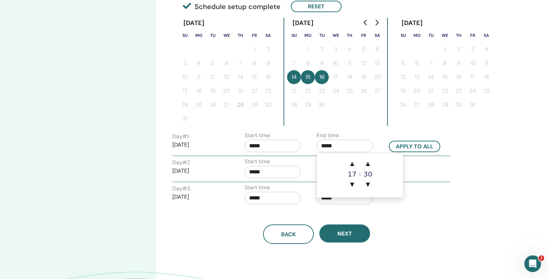
click at [424, 217] on div "Back Next" at bounding box center [316, 226] width 299 height 36
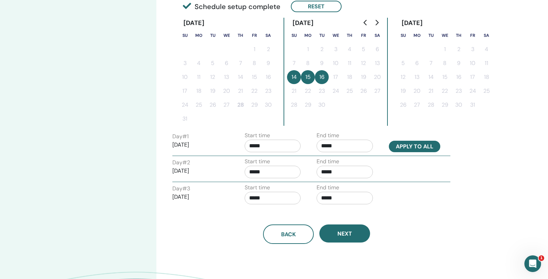
click at [416, 147] on button "Apply to all" at bounding box center [414, 146] width 51 height 11
type input "*****"
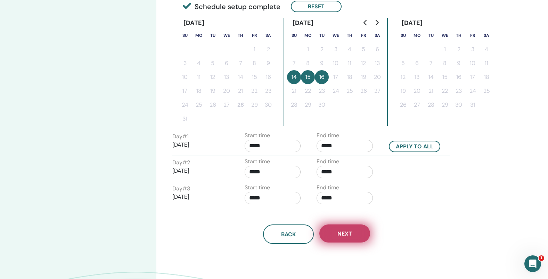
click at [349, 237] on span "Next" at bounding box center [344, 233] width 15 height 7
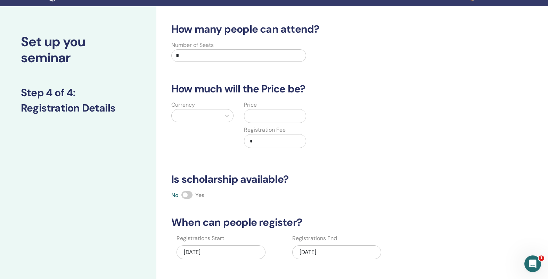
scroll to position [0, 0]
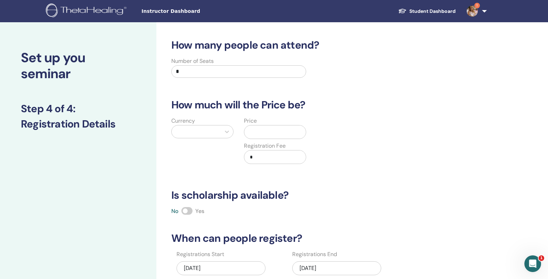
click at [204, 75] on input "*" at bounding box center [238, 71] width 135 height 13
drag, startPoint x: 209, startPoint y: 74, endPoint x: 150, endPoint y: 71, distance: 58.8
click at [171, 71] on input "*" at bounding box center [238, 71] width 135 height 13
type input "**"
click at [196, 126] on div at bounding box center [196, 131] width 49 height 13
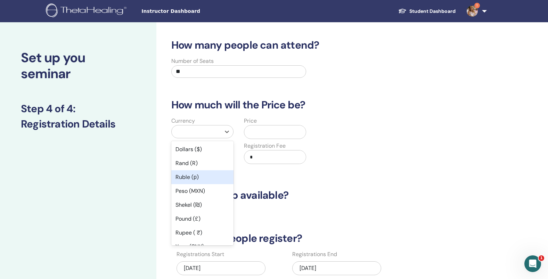
click at [199, 179] on div "Ruble (р)" at bounding box center [202, 177] width 62 height 14
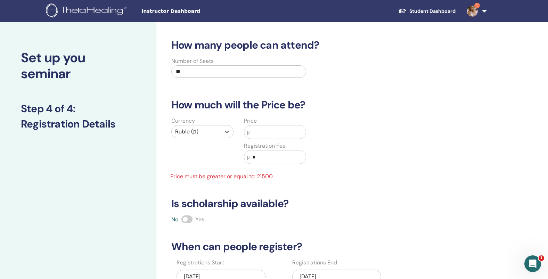
click at [272, 130] on input "text" at bounding box center [278, 131] width 56 height 13
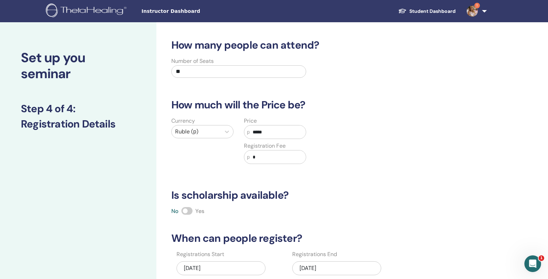
type input "*****"
drag, startPoint x: 268, startPoint y: 160, endPoint x: 215, endPoint y: 153, distance: 53.2
click at [250, 154] on input "*" at bounding box center [278, 156] width 56 height 13
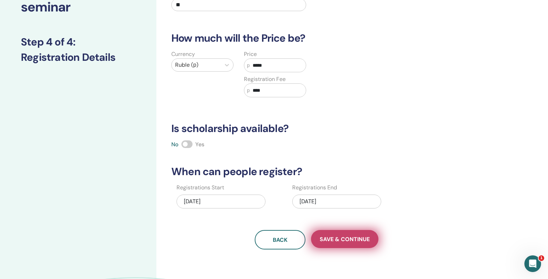
type input "****"
click at [347, 239] on span "Save & Continue" at bounding box center [345, 239] width 50 height 7
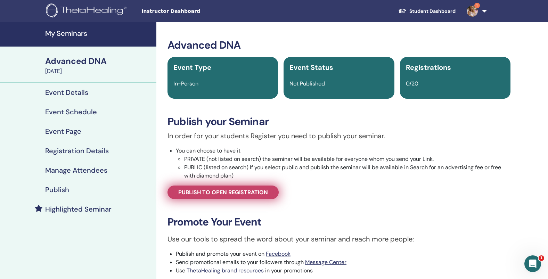
click at [250, 195] on span "Publish to open registration" at bounding box center [223, 192] width 90 height 7
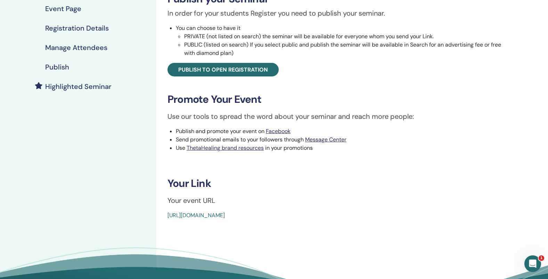
scroll to position [195, 0]
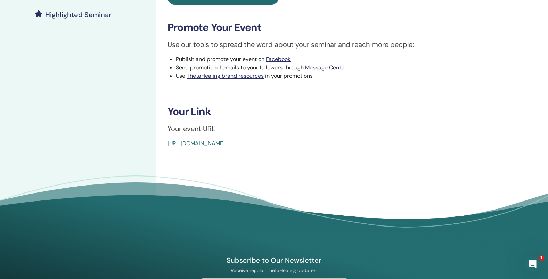
drag, startPoint x: 167, startPoint y: 145, endPoint x: 351, endPoint y: 152, distance: 184.4
click at [350, 151] on div "Advanced DNA Event Type In-Person Event Status Not Published Registrations 0/20…" at bounding box center [338, 36] width 365 height 417
copy link "https://www.thetahealing.com/seminar-376009-details.html"
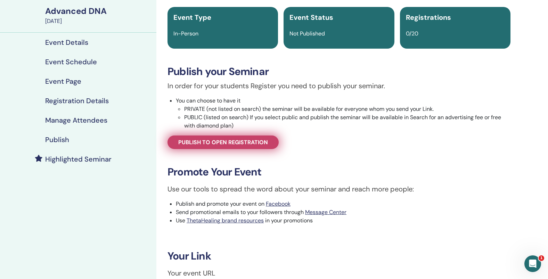
click at [241, 146] on link "Publish to open registration" at bounding box center [223, 143] width 111 height 14
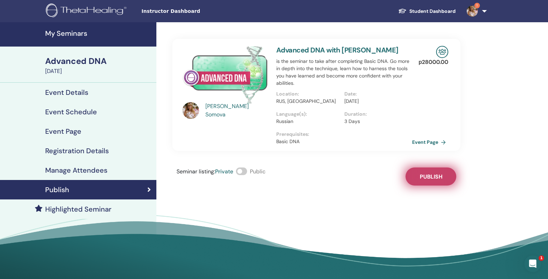
click at [424, 176] on span "Publish" at bounding box center [431, 176] width 23 height 7
click at [78, 38] on h4 "My Seminars" at bounding box center [98, 33] width 107 height 8
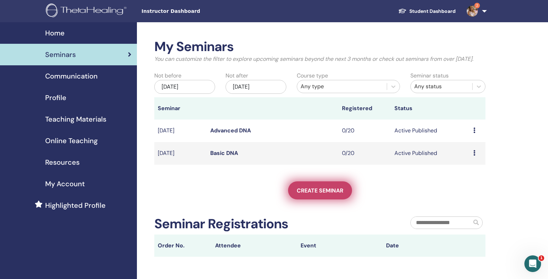
click at [338, 194] on span "Create seminar" at bounding box center [320, 190] width 47 height 7
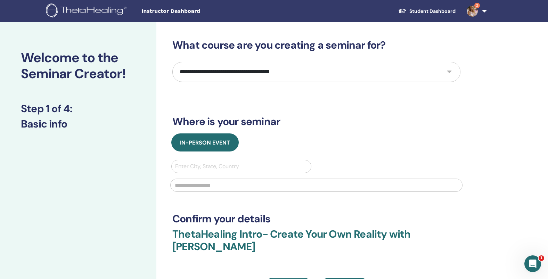
select select "**"
click option "**********" at bounding box center [0, 0] width 0 height 0
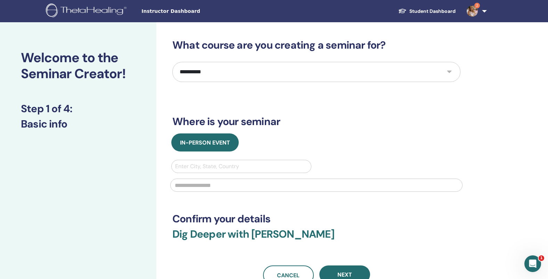
click at [210, 169] on div at bounding box center [241, 167] width 132 height 10
type input "*****"
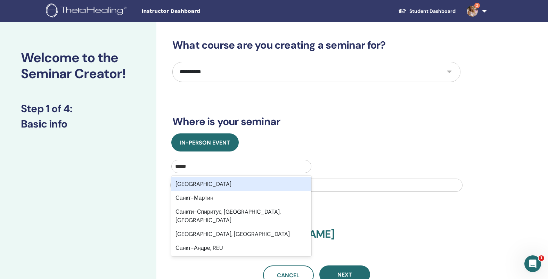
click at [219, 185] on div "[GEOGRAPHIC_DATA]" at bounding box center [241, 184] width 140 height 14
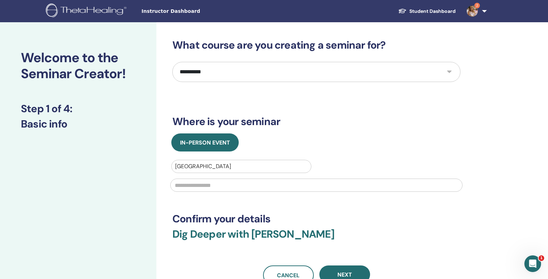
click at [219, 185] on input "text" at bounding box center [316, 185] width 292 height 13
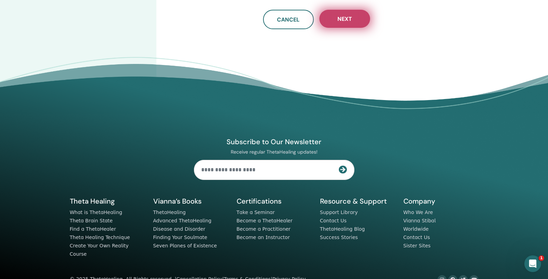
type input "*********"
click at [346, 26] on button "Next" at bounding box center [344, 19] width 51 height 18
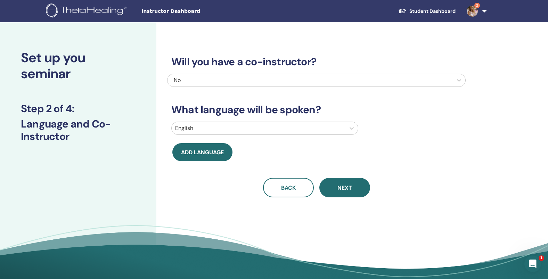
click at [204, 133] on div "English" at bounding box center [259, 128] width 174 height 13
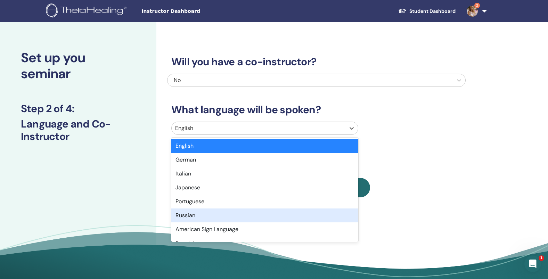
click at [198, 213] on div "Russian" at bounding box center [264, 216] width 187 height 14
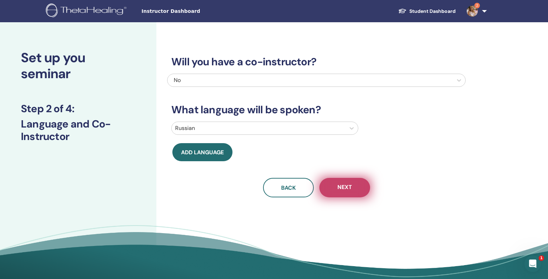
click at [344, 190] on span "Next" at bounding box center [344, 188] width 15 height 9
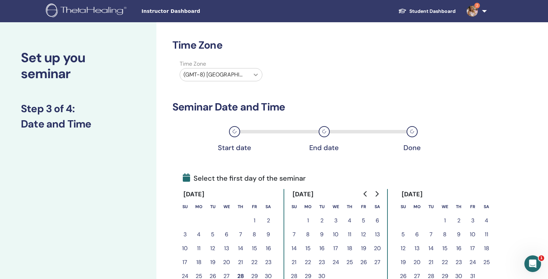
click at [253, 75] on icon at bounding box center [255, 74] width 7 height 7
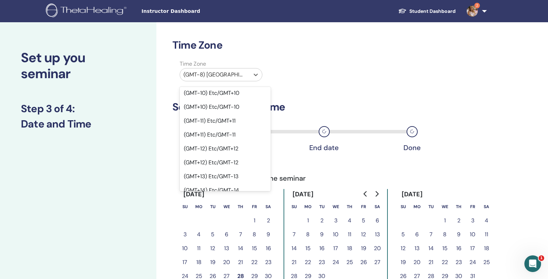
scroll to position [380, 0]
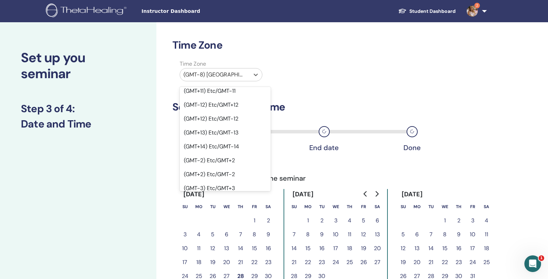
click at [220, 195] on div "(GMT+3) Etc/GMT-3" at bounding box center [225, 202] width 91 height 14
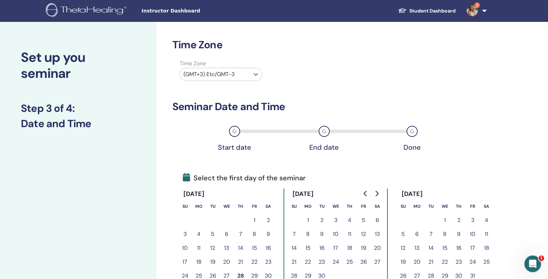
scroll to position [56, 0]
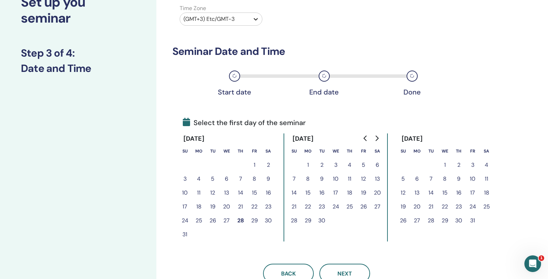
click at [254, 19] on icon at bounding box center [256, 19] width 4 height 2
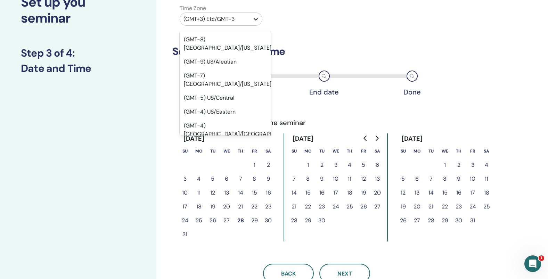
scroll to position [319, 0]
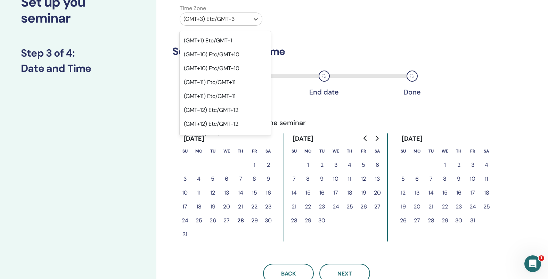
click at [244, 187] on div "(GMT-3) Etc/GMT+3" at bounding box center [225, 194] width 91 height 14
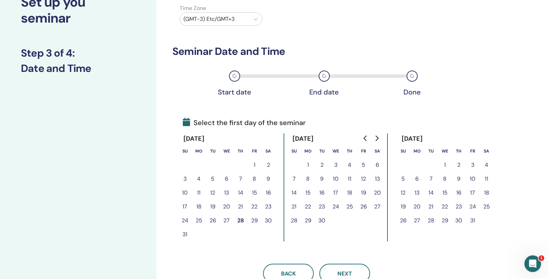
click at [336, 193] on button "17" at bounding box center [336, 193] width 14 height 14
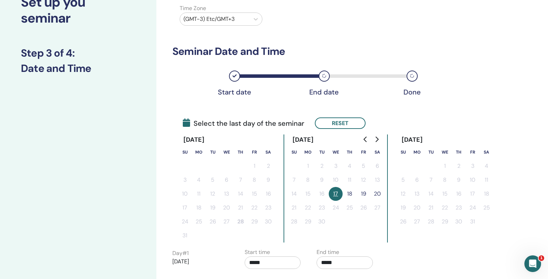
click at [352, 194] on button "18" at bounding box center [350, 194] width 14 height 14
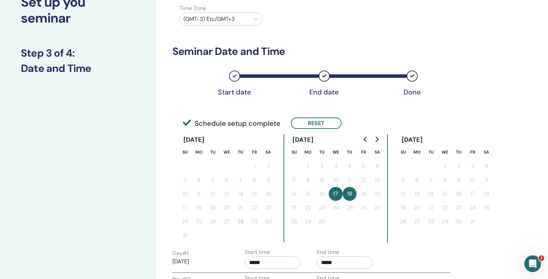
scroll to position [161, 0]
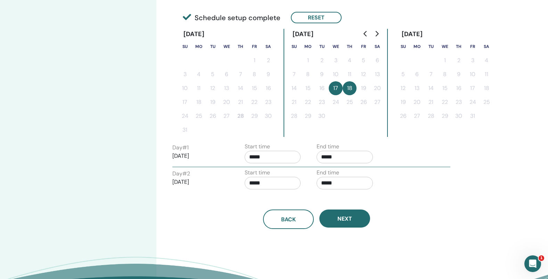
click at [267, 149] on label "Start time" at bounding box center [257, 146] width 25 height 8
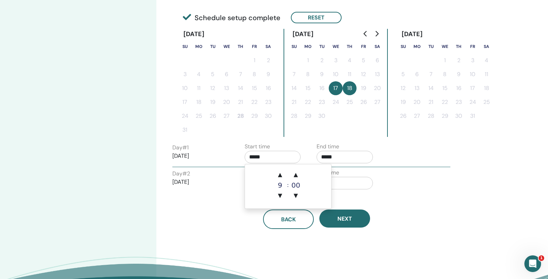
click at [269, 158] on input "*****" at bounding box center [273, 157] width 56 height 13
click at [299, 175] on span "▲" at bounding box center [296, 175] width 14 height 14
click at [299, 174] on span "▲" at bounding box center [296, 175] width 14 height 14
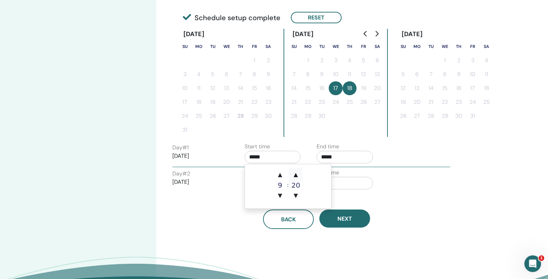
click at [299, 174] on span "▲" at bounding box center [296, 175] width 14 height 14
type input "*****"
click at [345, 155] on input "*****" at bounding box center [345, 157] width 56 height 13
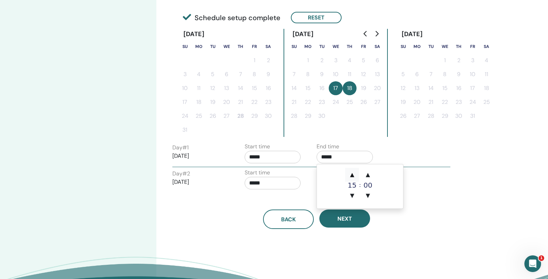
click at [352, 176] on span "▲" at bounding box center [352, 175] width 14 height 14
click at [368, 174] on span "▲" at bounding box center [368, 175] width 14 height 14
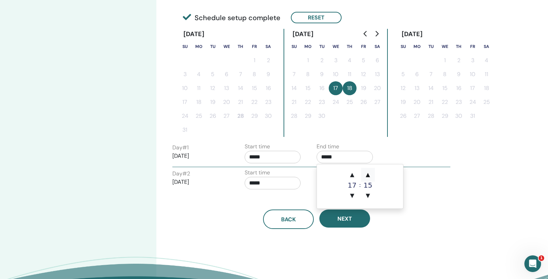
click at [368, 174] on span "▲" at bounding box center [368, 175] width 14 height 14
type input "*****"
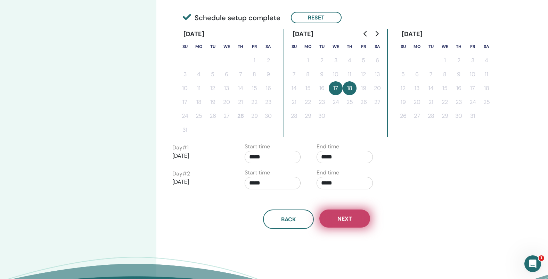
drag, startPoint x: 393, startPoint y: 244, endPoint x: 355, endPoint y: 217, distance: 46.7
click at [392, 244] on div "Time Zone Time Zone (GMT-3) Etc/GMT+3 Seminar Date and Time Start date End date…" at bounding box center [338, 93] width 365 height 465
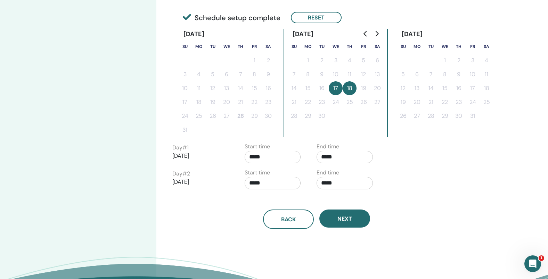
click at [277, 183] on input "*****" at bounding box center [273, 183] width 56 height 13
click at [296, 204] on span "▲" at bounding box center [296, 201] width 14 height 14
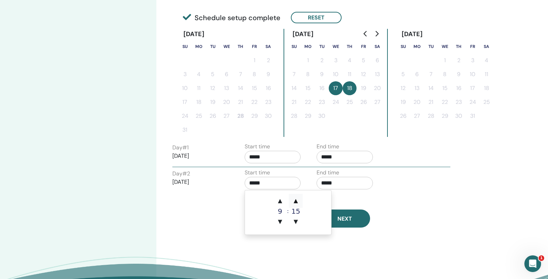
click at [296, 204] on span "▲" at bounding box center [296, 201] width 14 height 14
type input "*****"
click at [344, 186] on input "*****" at bounding box center [345, 183] width 56 height 13
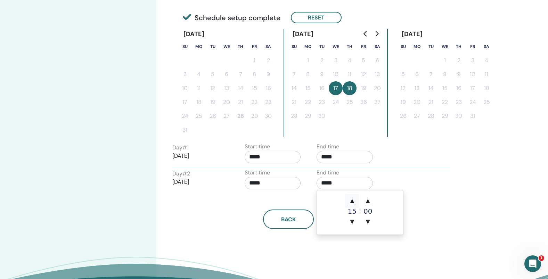
click at [349, 202] on span "▲" at bounding box center [352, 201] width 14 height 14
click at [366, 200] on span "▲" at bounding box center [368, 201] width 14 height 14
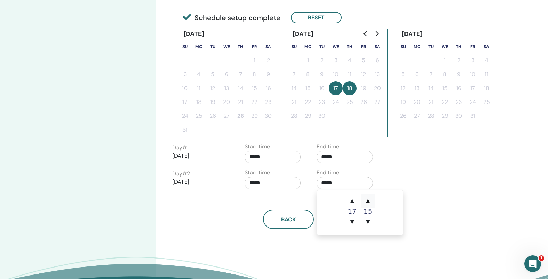
click at [366, 200] on span "▲" at bounding box center [368, 201] width 14 height 14
type input "*****"
click at [421, 222] on div "Back Next" at bounding box center [316, 219] width 299 height 19
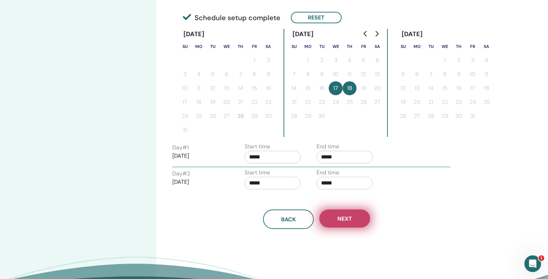
click at [346, 219] on span "Next" at bounding box center [344, 218] width 15 height 7
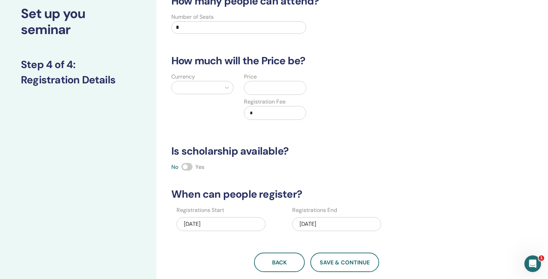
scroll to position [0, 0]
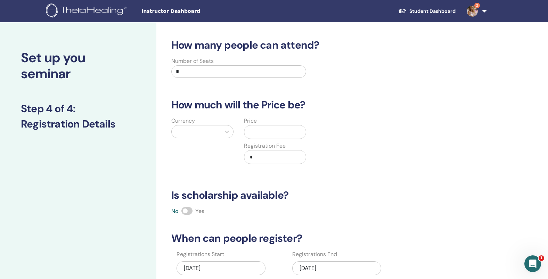
drag, startPoint x: 193, startPoint y: 72, endPoint x: 144, endPoint y: 72, distance: 48.7
click at [171, 72] on input "*" at bounding box center [238, 71] width 135 height 13
type input "**"
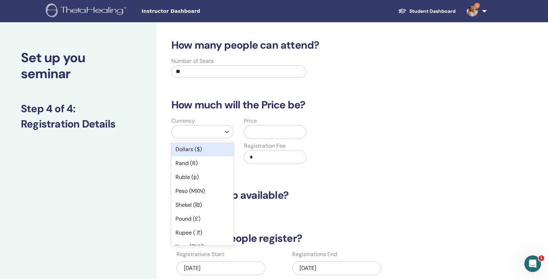
click at [187, 131] on div at bounding box center [196, 132] width 42 height 10
click at [195, 181] on div "Ruble (р)" at bounding box center [202, 177] width 62 height 14
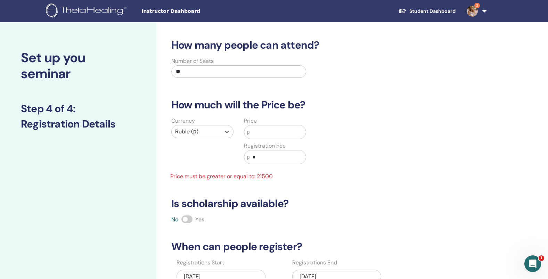
click at [277, 129] on input "text" at bounding box center [278, 131] width 56 height 13
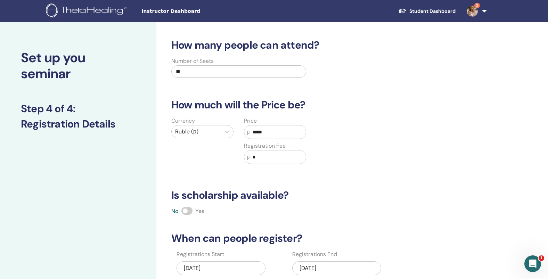
type input "*****"
drag, startPoint x: 267, startPoint y: 156, endPoint x: 228, endPoint y: 154, distance: 38.7
click at [250, 154] on input "*" at bounding box center [278, 156] width 56 height 13
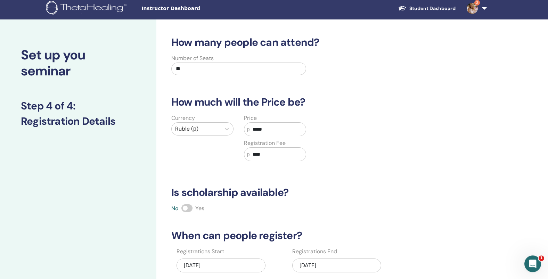
scroll to position [106, 0]
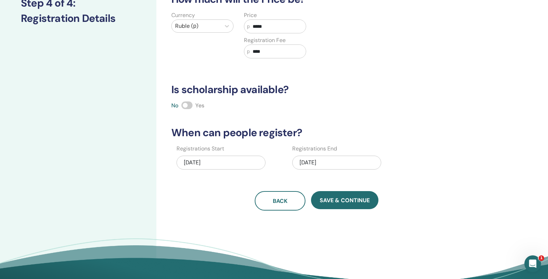
type input "****"
click at [409, 126] on div "How many people can attend? Number of Seats ** How much will the Price be? Curr…" at bounding box center [316, 71] width 299 height 277
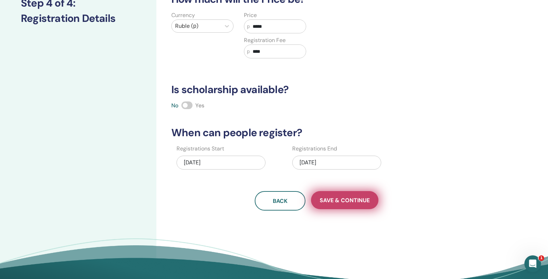
click at [356, 201] on span "Save & Continue" at bounding box center [345, 200] width 50 height 7
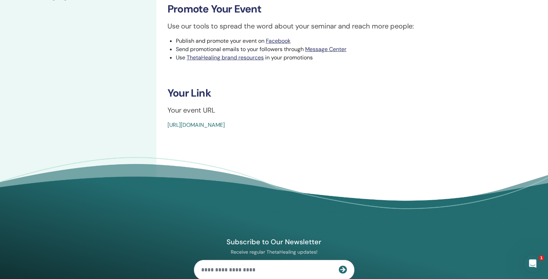
scroll to position [245, 0]
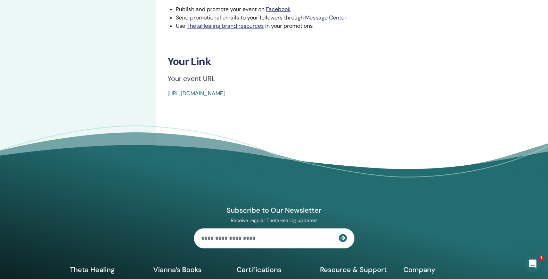
drag, startPoint x: 163, startPoint y: 95, endPoint x: 392, endPoint y: 96, distance: 228.7
copy link "[URL][DOMAIN_NAME]"
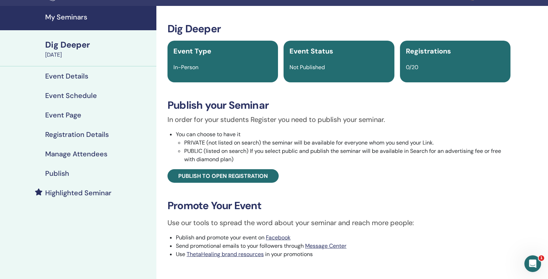
scroll to position [0, 0]
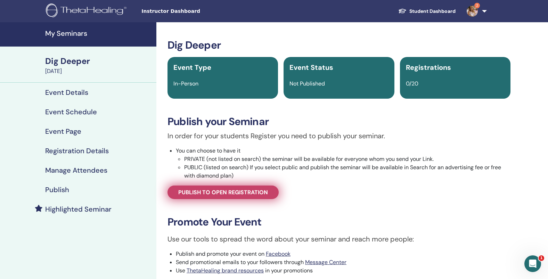
click at [225, 196] on span "Publish to open registration" at bounding box center [223, 192] width 90 height 7
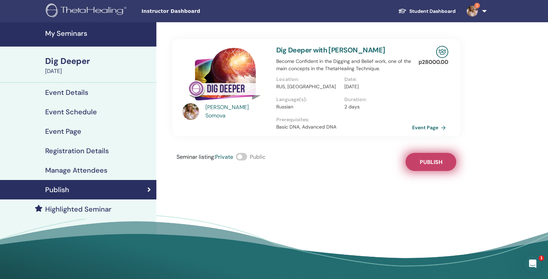
click at [433, 160] on span "Publish" at bounding box center [431, 161] width 23 height 7
click at [246, 158] on span at bounding box center [241, 157] width 11 height 8
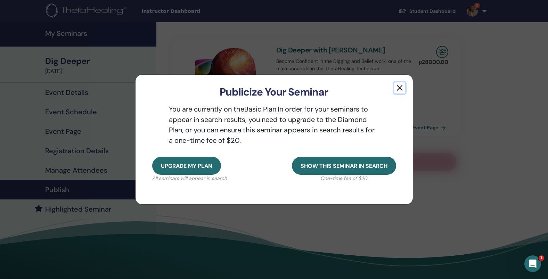
click at [401, 88] on button "button" at bounding box center [399, 87] width 11 height 11
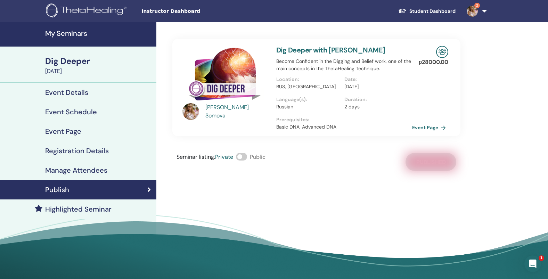
click at [83, 32] on h4 "My Seminars" at bounding box center [98, 33] width 107 height 8
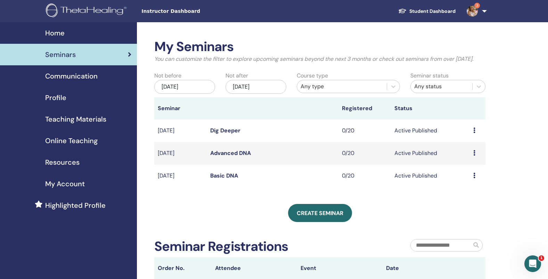
click at [228, 179] on link "Basic DNA" at bounding box center [224, 175] width 28 height 7
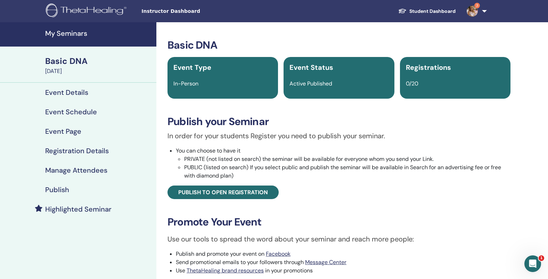
click at [66, 91] on h4 "Event Details" at bounding box center [66, 92] width 43 height 8
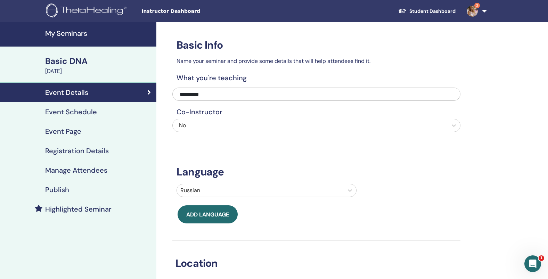
click at [87, 112] on h4 "Event Schedule" at bounding box center [71, 112] width 52 height 8
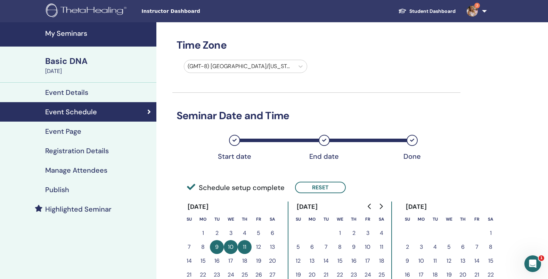
click at [230, 68] on div at bounding box center [239, 67] width 103 height 10
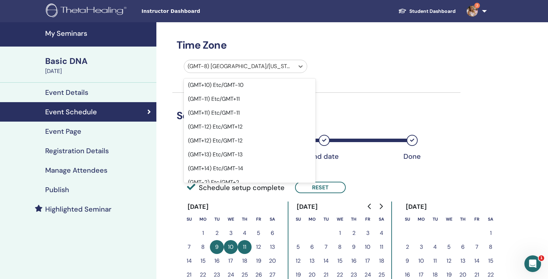
scroll to position [343, 0]
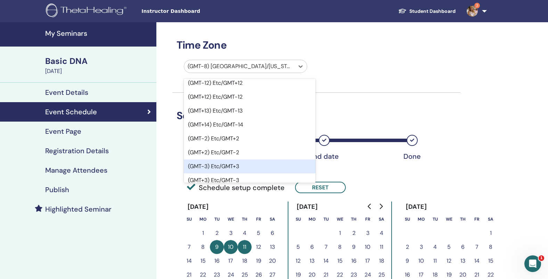
click at [229, 160] on div "(GMT-3) Etc/GMT+3" at bounding box center [250, 167] width 132 height 14
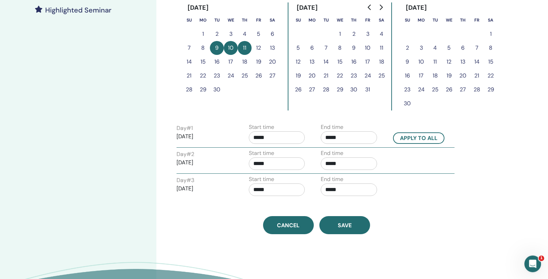
scroll to position [217, 0]
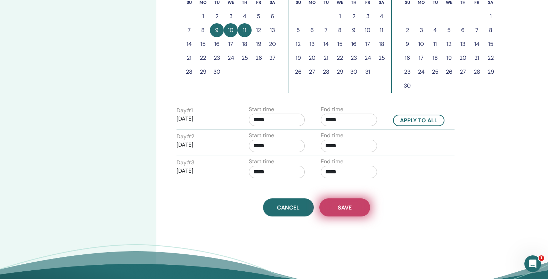
click at [345, 207] on span "Save" at bounding box center [345, 207] width 14 height 7
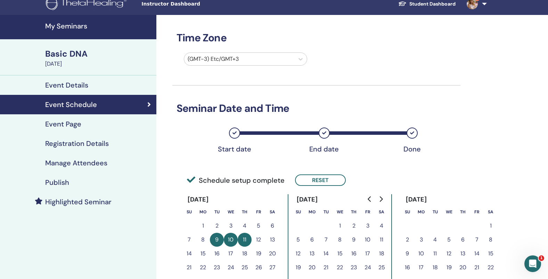
scroll to position [5, 0]
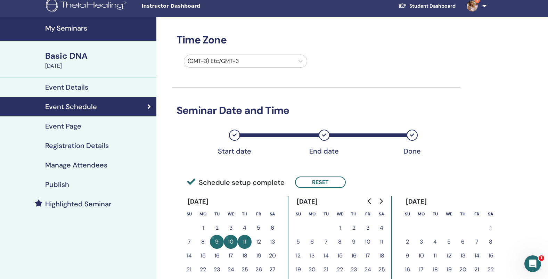
click at [81, 31] on h4 "My Seminars" at bounding box center [98, 28] width 107 height 8
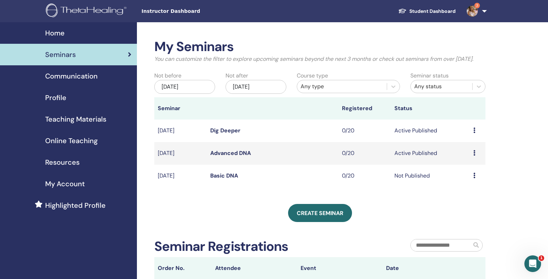
click at [235, 157] on link "Advanced DNA" at bounding box center [230, 152] width 41 height 7
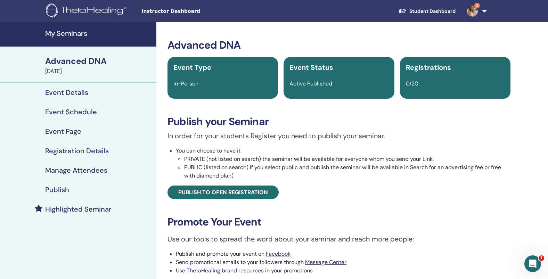
click at [81, 109] on h4 "Event Schedule" at bounding box center [71, 112] width 52 height 8
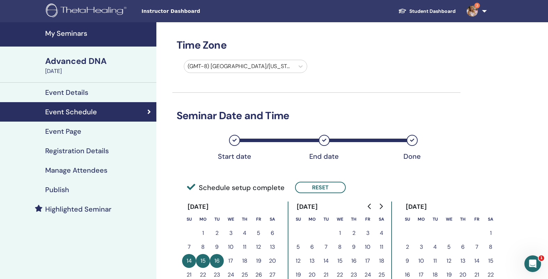
click at [245, 59] on div "Time Zone (GMT-8) [GEOGRAPHIC_DATA]/[US_STATE] Seminar Date and Time Start date…" at bounding box center [316, 227] width 288 height 411
click at [244, 64] on div at bounding box center [239, 67] width 103 height 10
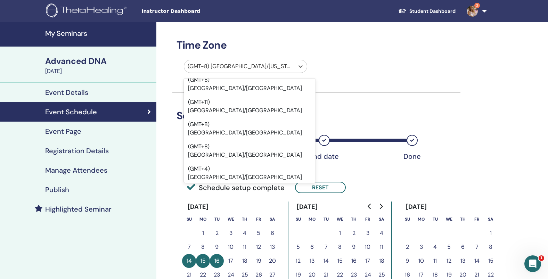
scroll to position [6530, 0]
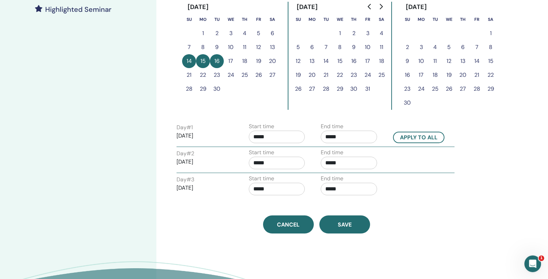
scroll to position [200, 0]
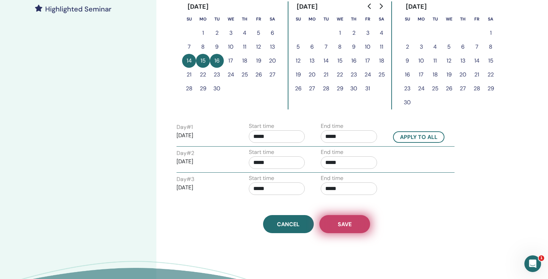
click at [343, 219] on button "Save" at bounding box center [344, 224] width 51 height 18
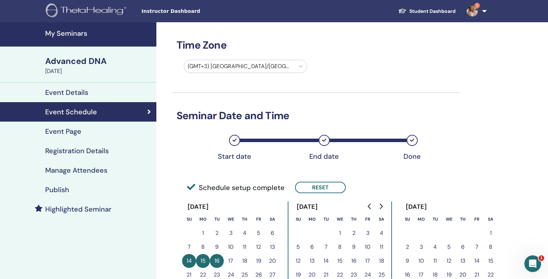
click at [66, 35] on h4 "My Seminars" at bounding box center [98, 33] width 107 height 8
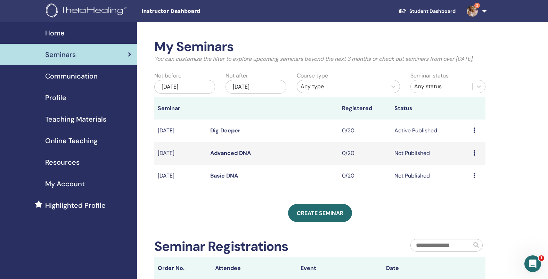
click at [231, 134] on link "Dig Deeper" at bounding box center [225, 130] width 30 height 7
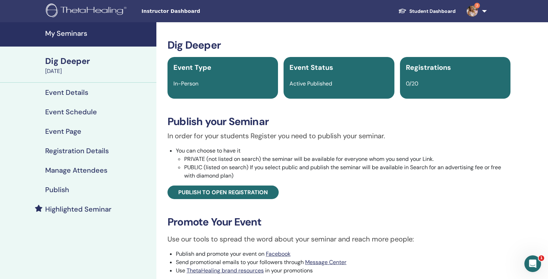
click at [82, 112] on h4 "Event Schedule" at bounding box center [71, 112] width 52 height 8
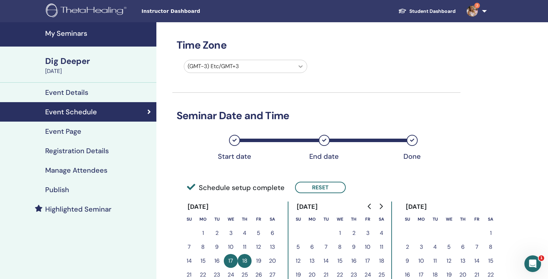
click at [299, 69] on icon at bounding box center [300, 66] width 7 height 7
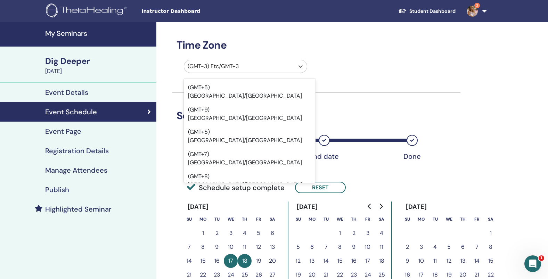
scroll to position [6470, 0]
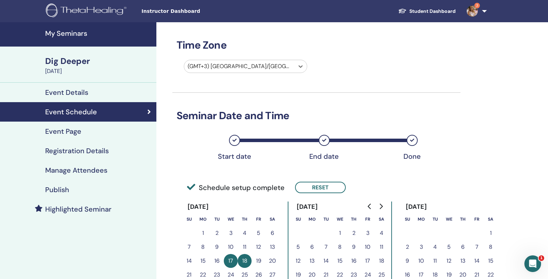
scroll to position [195, 0]
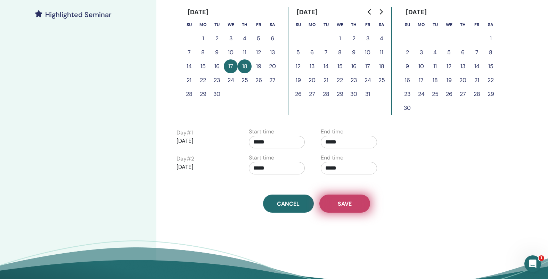
click at [344, 198] on button "Save" at bounding box center [344, 204] width 51 height 18
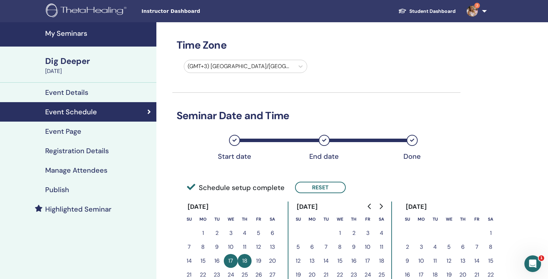
click at [83, 33] on h4 "My Seminars" at bounding box center [98, 33] width 107 height 8
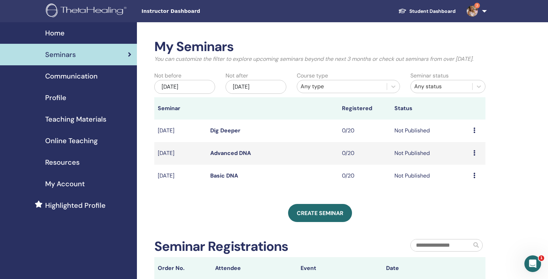
click at [230, 134] on link "Dig Deeper" at bounding box center [225, 130] width 30 height 7
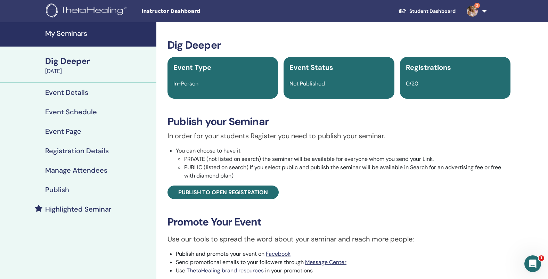
click at [68, 112] on h4 "Event Schedule" at bounding box center [71, 112] width 52 height 8
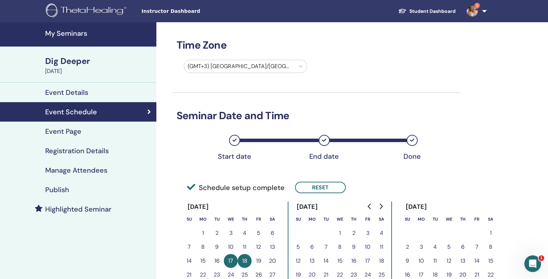
click at [250, 66] on div at bounding box center [239, 67] width 103 height 10
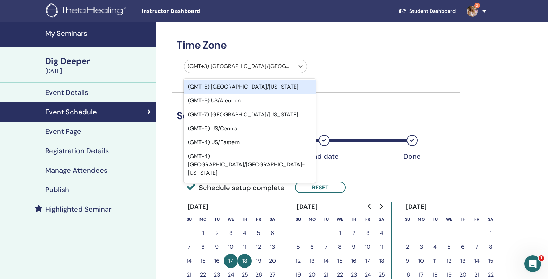
click at [351, 69] on div "option (GMT-8) US/Alaska focused, 1 of 595. 595 results available. Use Up and D…" at bounding box center [311, 68] width 288 height 16
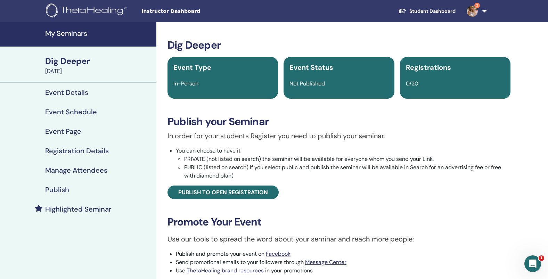
click at [62, 33] on h4 "My Seminars" at bounding box center [98, 33] width 107 height 8
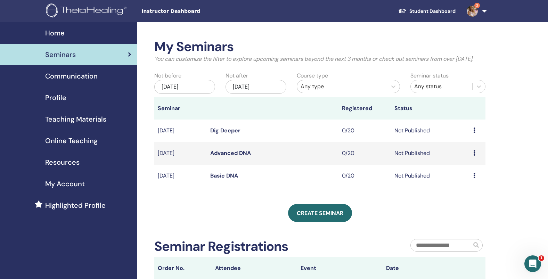
click at [230, 179] on link "Basic DNA" at bounding box center [224, 175] width 28 height 7
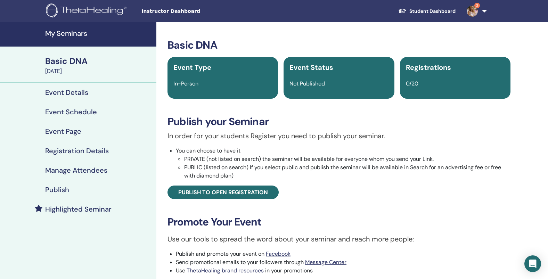
click at [83, 114] on h4 "Event Schedule" at bounding box center [71, 112] width 52 height 8
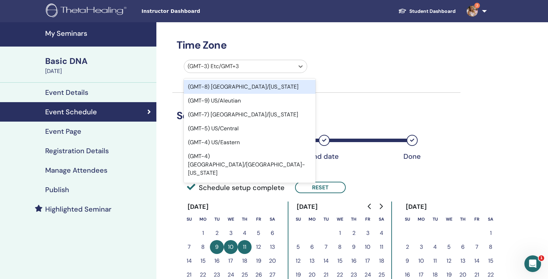
click at [253, 67] on div at bounding box center [239, 67] width 103 height 10
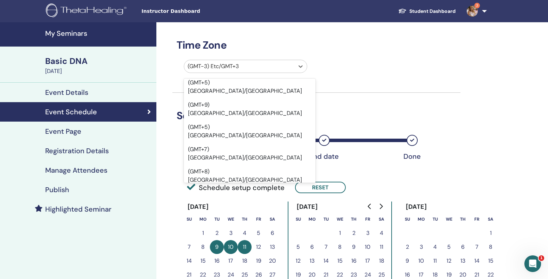
scroll to position [6481, 0]
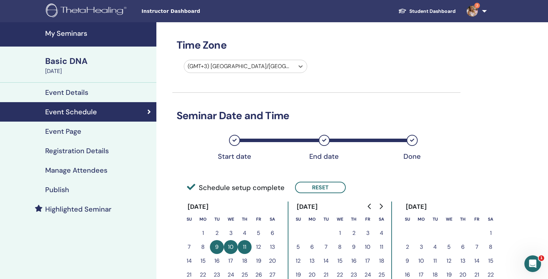
scroll to position [211, 0]
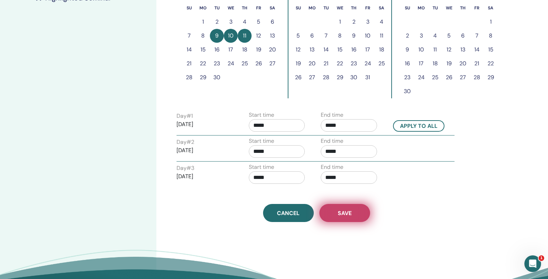
click at [358, 210] on button "Save" at bounding box center [344, 213] width 51 height 18
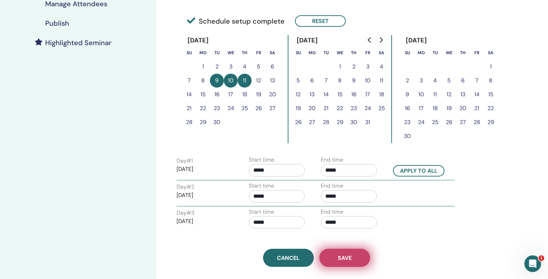
click at [347, 257] on span "Save" at bounding box center [345, 257] width 14 height 7
